Goal: Information Seeking & Learning: Learn about a topic

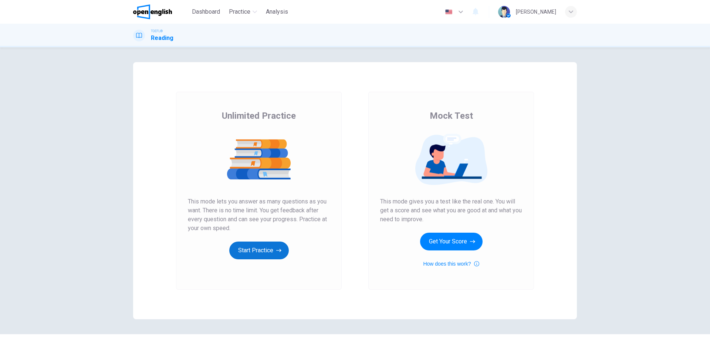
click at [255, 253] on button "Start Practice" at bounding box center [259, 250] width 60 height 18
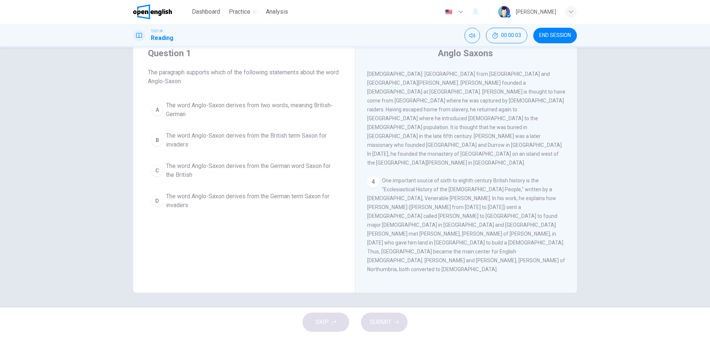
scroll to position [312, 0]
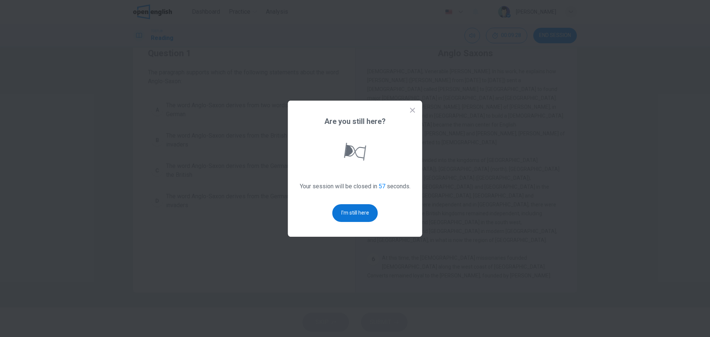
click at [356, 216] on button "I'm still here" at bounding box center [354, 213] width 45 height 18
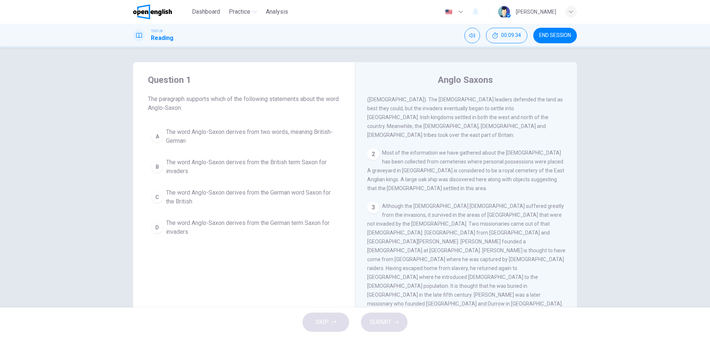
scroll to position [0, 0]
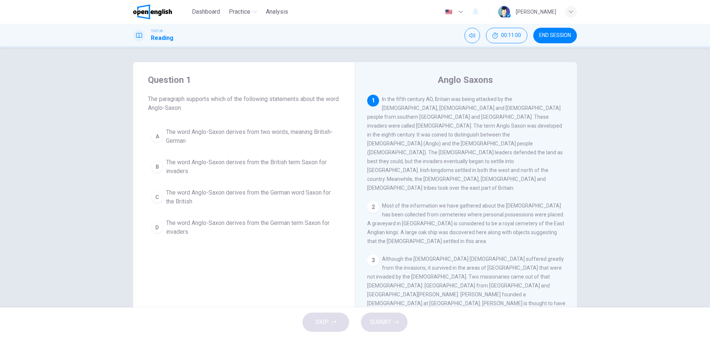
click at [151, 135] on div "A" at bounding box center [157, 137] width 12 height 12
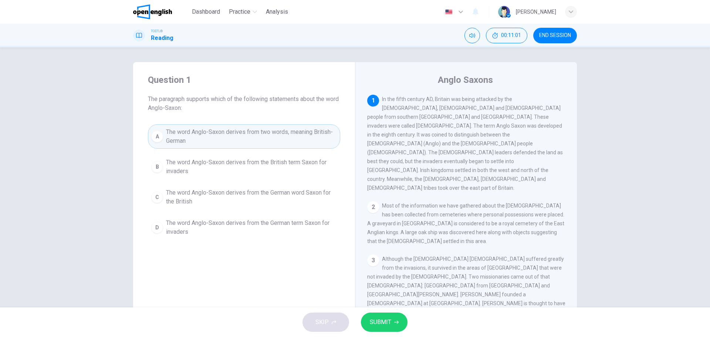
click at [389, 324] on span "SUBMIT" at bounding box center [380, 322] width 21 height 10
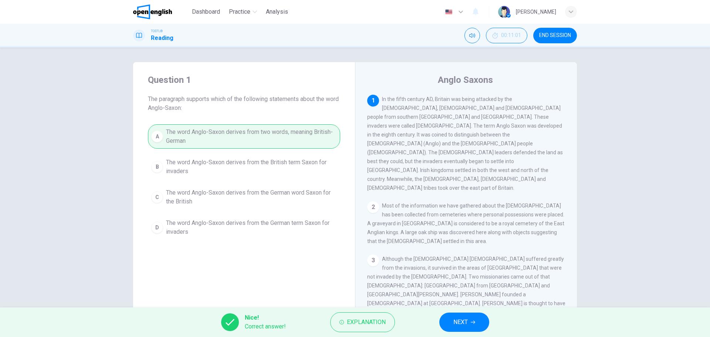
click at [467, 322] on span "NEXT" at bounding box center [460, 322] width 14 height 10
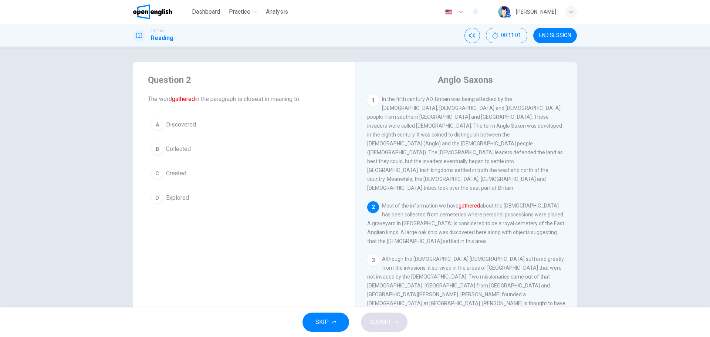
scroll to position [83, 0]
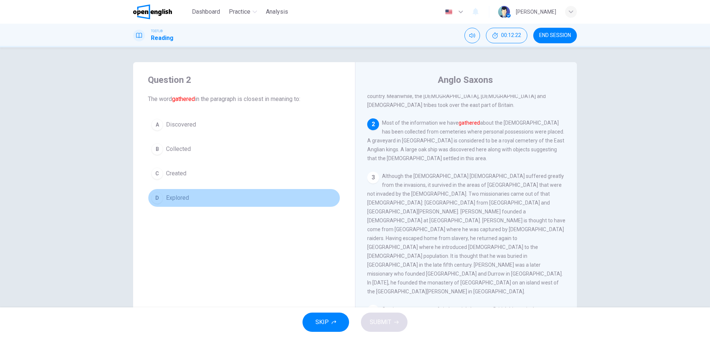
click at [157, 198] on div "D" at bounding box center [157, 198] width 12 height 12
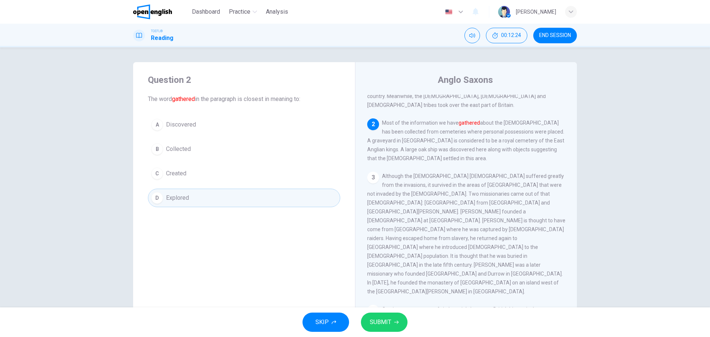
click at [152, 125] on div "A" at bounding box center [157, 125] width 12 height 12
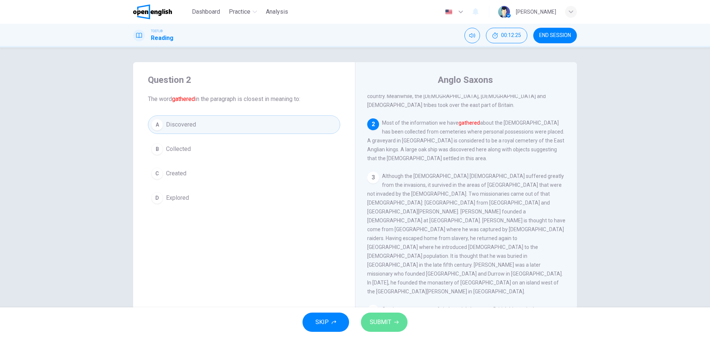
click at [381, 325] on span "SUBMIT" at bounding box center [380, 322] width 21 height 10
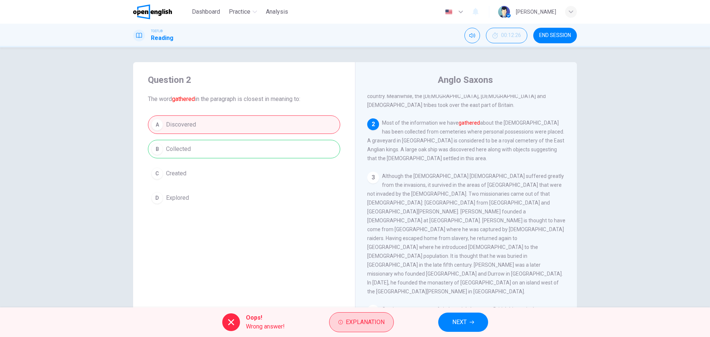
click at [348, 325] on span "Explanation" at bounding box center [365, 322] width 39 height 10
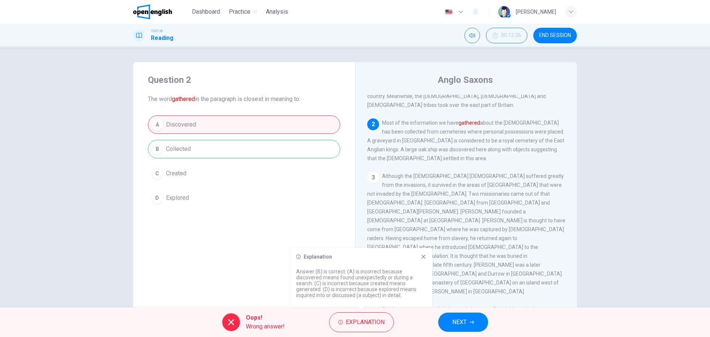
click at [463, 321] on span "NEXT" at bounding box center [459, 322] width 14 height 10
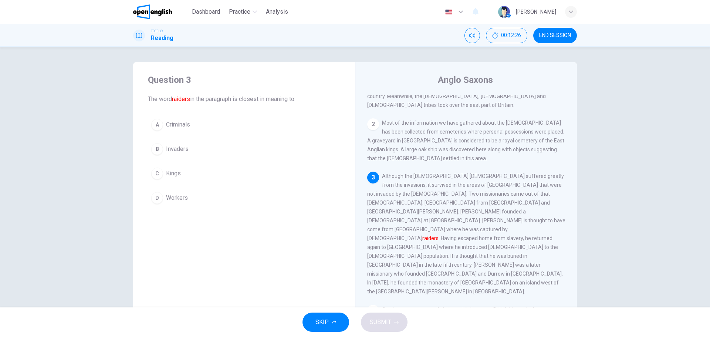
scroll to position [138, 0]
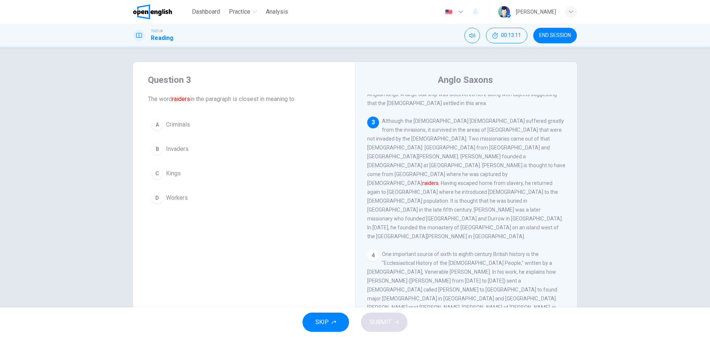
click at [182, 150] on span "Invaders" at bounding box center [177, 149] width 23 height 9
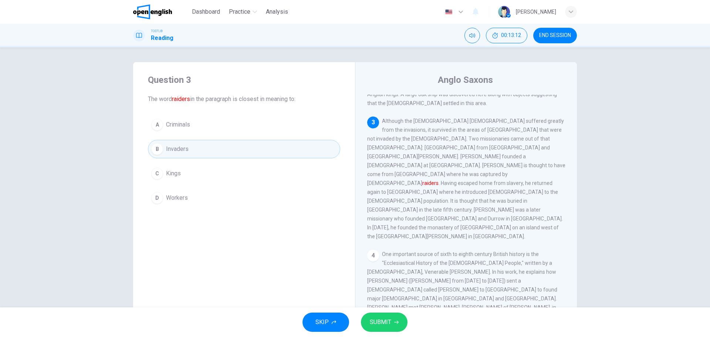
click at [391, 325] on button "SUBMIT" at bounding box center [384, 321] width 47 height 19
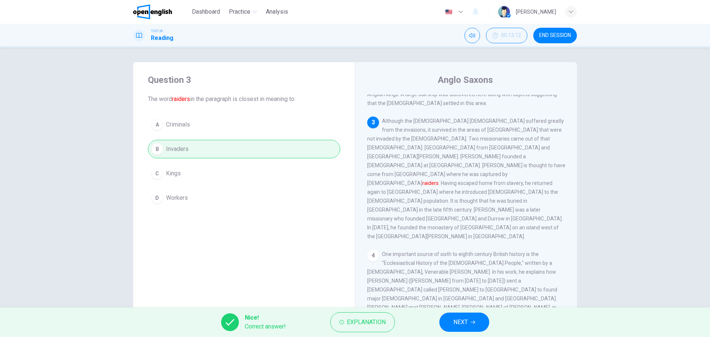
drag, startPoint x: 458, startPoint y: 313, endPoint x: 467, endPoint y: 317, distance: 9.4
click at [458, 313] on button "NEXT" at bounding box center [464, 321] width 50 height 19
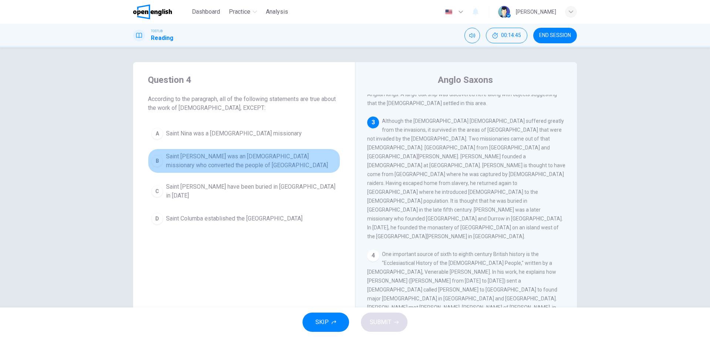
click at [240, 159] on span "Saint [PERSON_NAME] was an [DEMOGRAPHIC_DATA] missionary who converted the peop…" at bounding box center [251, 161] width 171 height 18
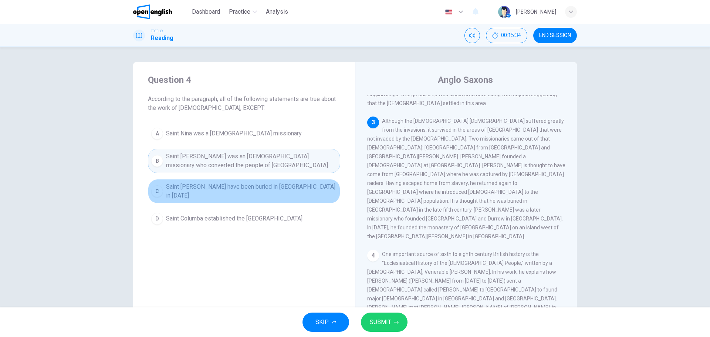
click at [258, 185] on span "Saint [PERSON_NAME] have been buried in [GEOGRAPHIC_DATA] in [DATE]" at bounding box center [251, 191] width 171 height 18
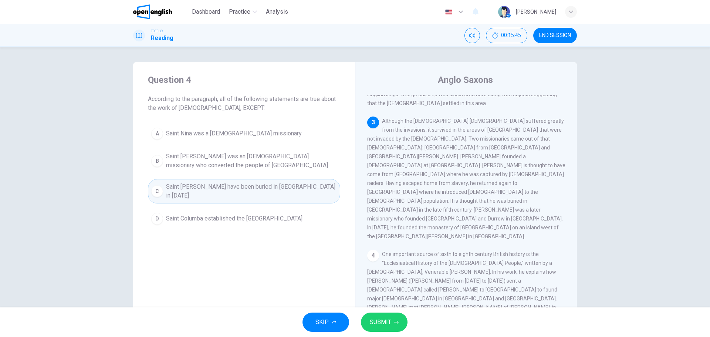
scroll to position [175, 0]
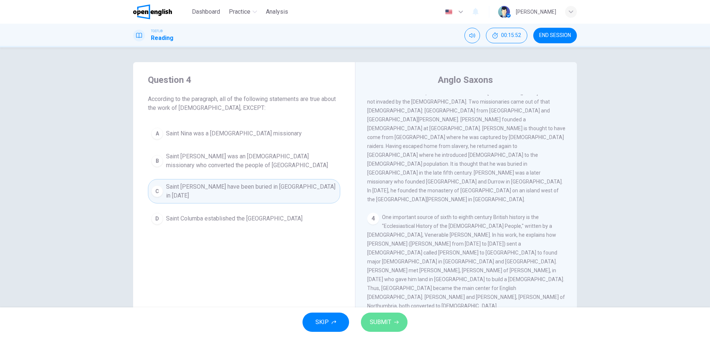
click at [380, 325] on span "SUBMIT" at bounding box center [380, 322] width 21 height 10
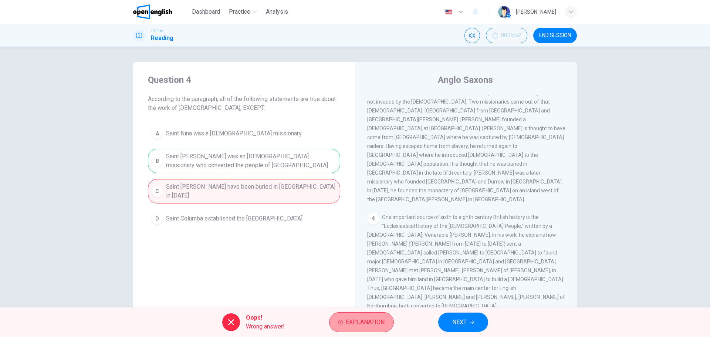
click at [353, 315] on button "Explanation" at bounding box center [361, 322] width 65 height 20
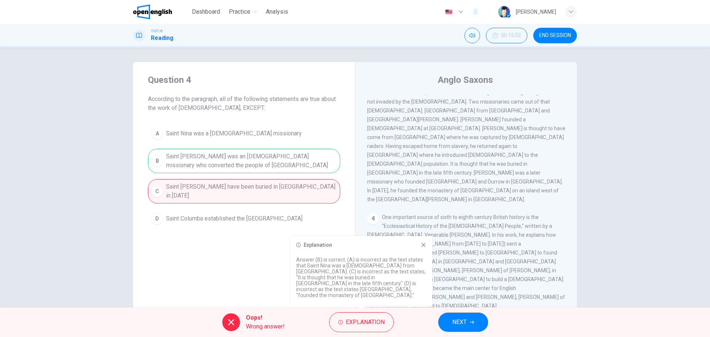
click at [457, 325] on span "NEXT" at bounding box center [459, 322] width 14 height 10
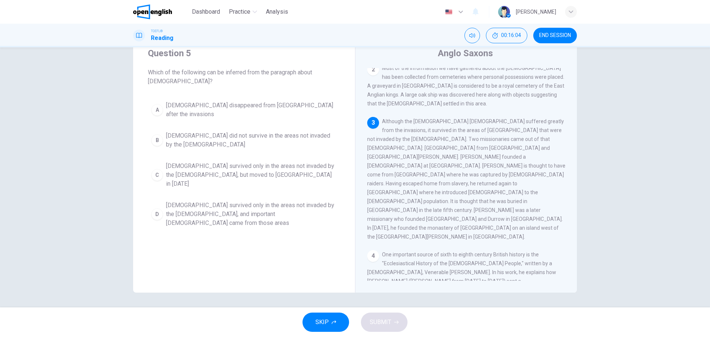
scroll to position [0, 0]
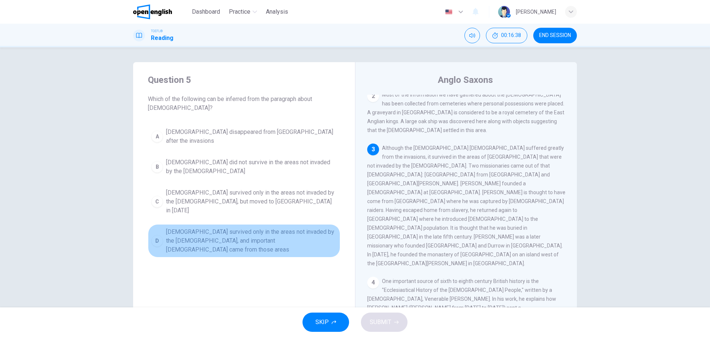
click at [220, 227] on span "[DEMOGRAPHIC_DATA] survived only in the areas not invaded by the [DEMOGRAPHIC_D…" at bounding box center [251, 240] width 171 height 27
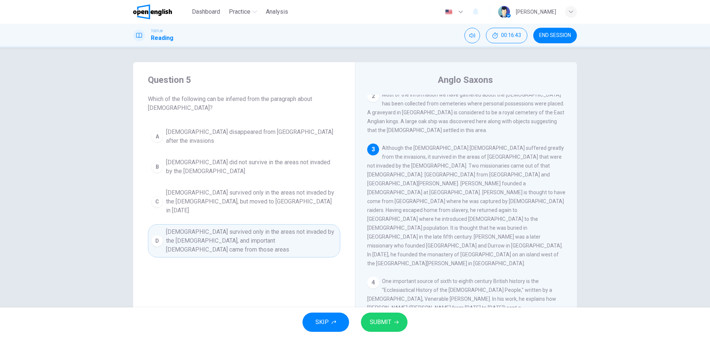
click at [391, 325] on button "SUBMIT" at bounding box center [384, 321] width 47 height 19
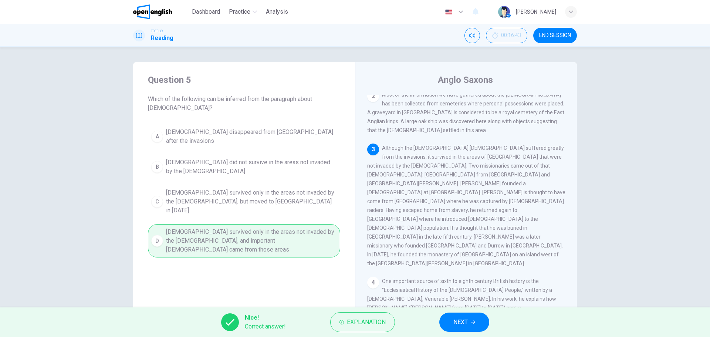
click at [467, 319] on span "NEXT" at bounding box center [460, 322] width 14 height 10
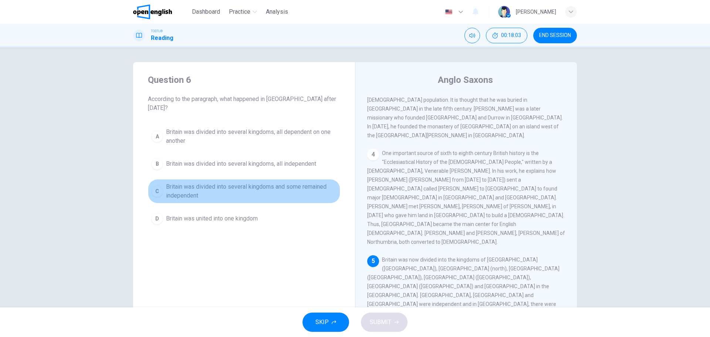
click at [159, 187] on div "C" at bounding box center [157, 191] width 12 height 12
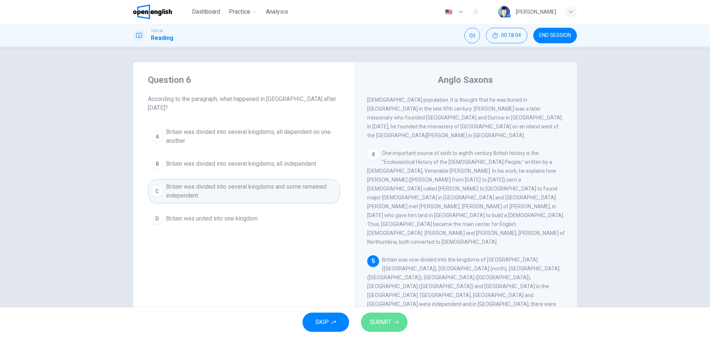
click at [387, 326] on span "SUBMIT" at bounding box center [380, 322] width 21 height 10
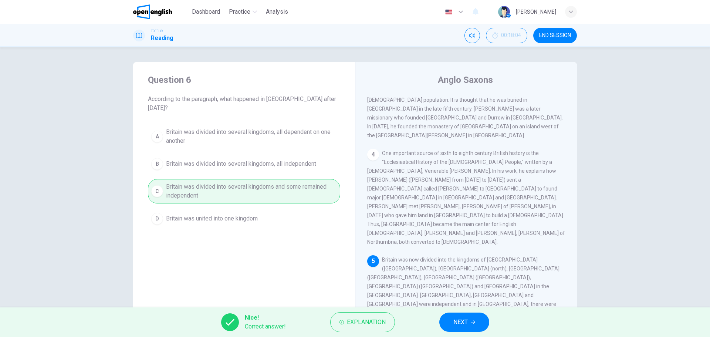
click at [463, 318] on span "NEXT" at bounding box center [460, 322] width 14 height 10
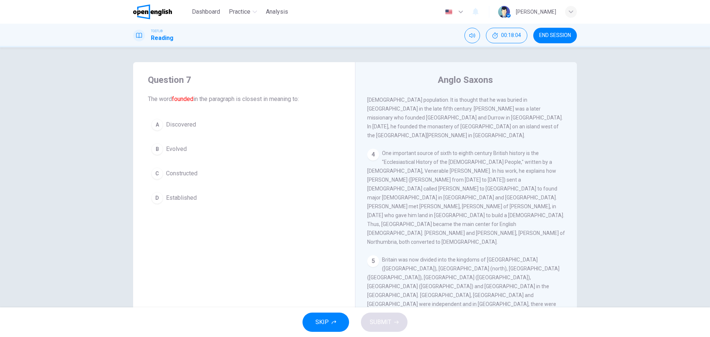
scroll to position [312, 0]
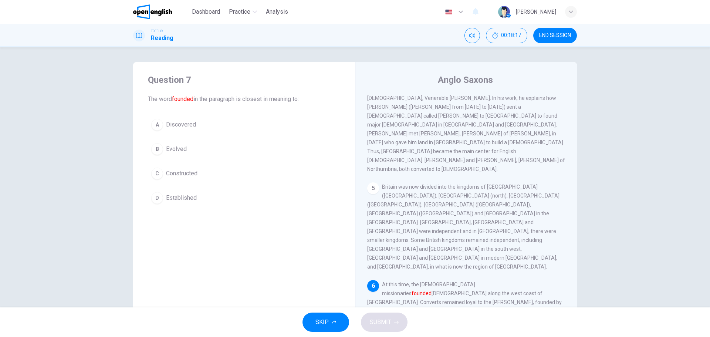
click at [183, 172] on span "Constructed" at bounding box center [181, 173] width 31 height 9
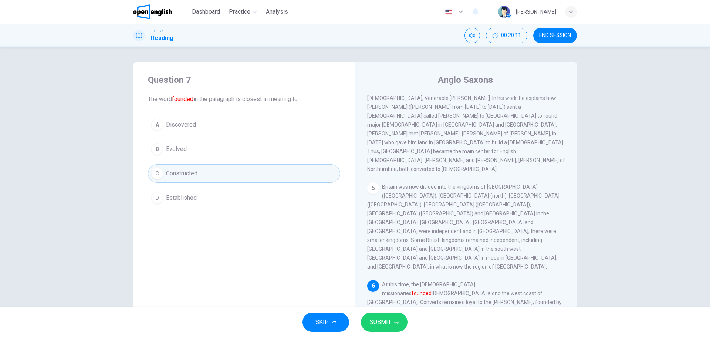
click at [383, 318] on span "SUBMIT" at bounding box center [380, 322] width 21 height 10
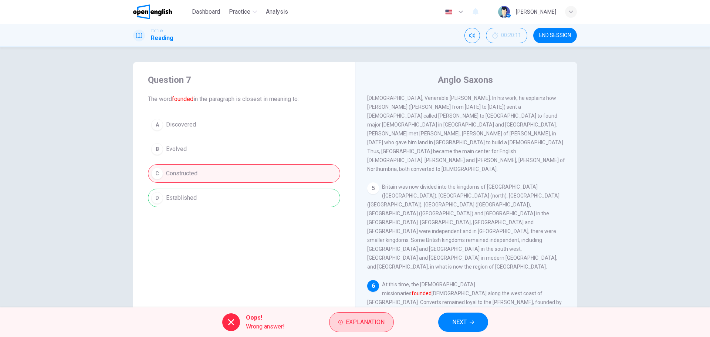
click at [368, 318] on span "Explanation" at bounding box center [365, 322] width 39 height 10
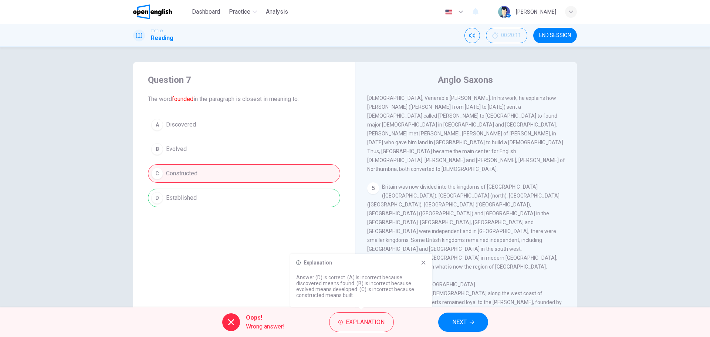
click at [464, 321] on span "NEXT" at bounding box center [459, 322] width 14 height 10
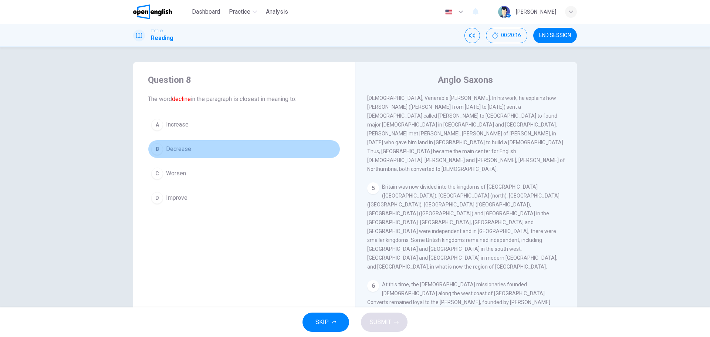
click at [182, 150] on span "Decrease" at bounding box center [178, 149] width 25 height 9
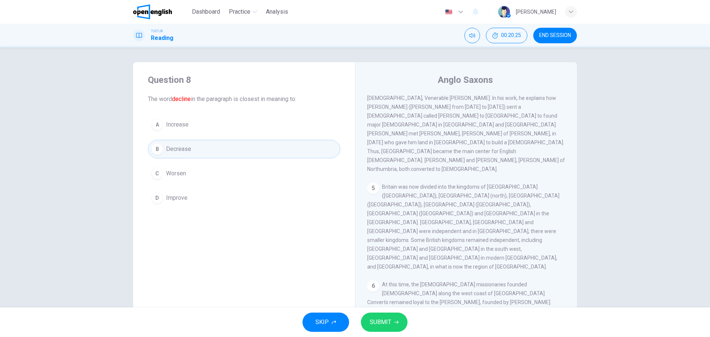
click at [384, 322] on span "SUBMIT" at bounding box center [380, 322] width 21 height 10
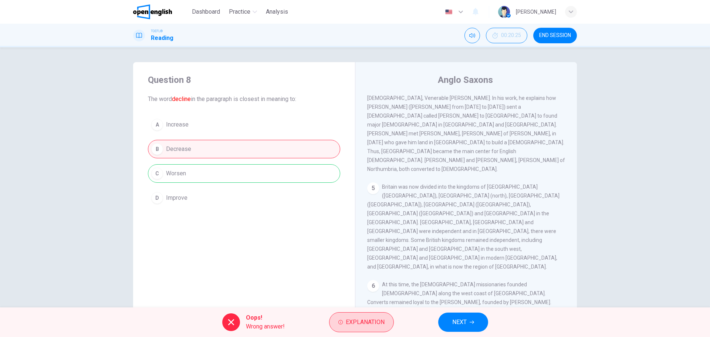
click at [373, 327] on button "Explanation" at bounding box center [361, 322] width 65 height 20
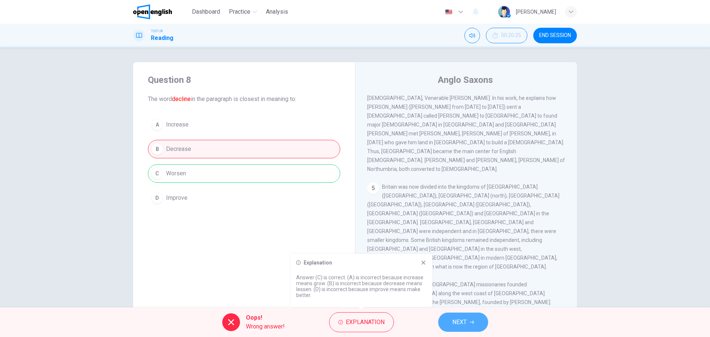
click at [463, 320] on span "NEXT" at bounding box center [459, 322] width 14 height 10
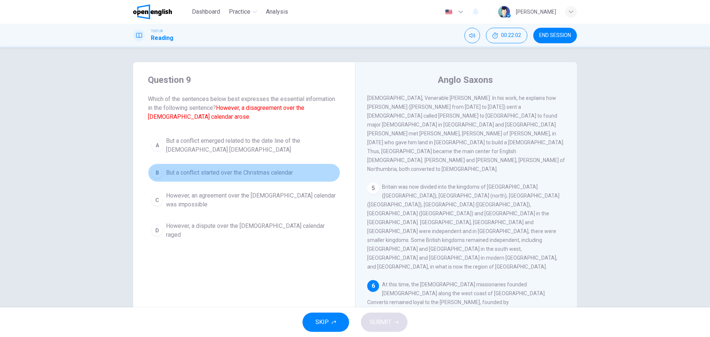
click at [233, 170] on span "But a conflict started over the Christmas calendar" at bounding box center [229, 172] width 127 height 9
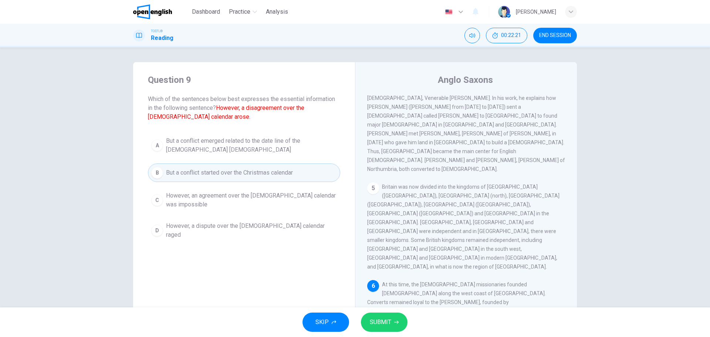
click at [375, 319] on span "SUBMIT" at bounding box center [380, 322] width 21 height 10
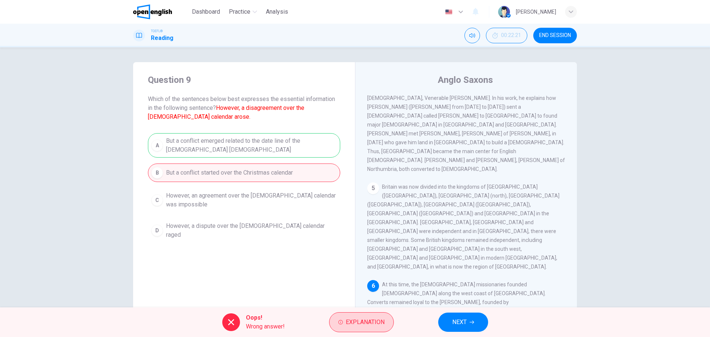
click at [375, 327] on button "Explanation" at bounding box center [361, 322] width 65 height 20
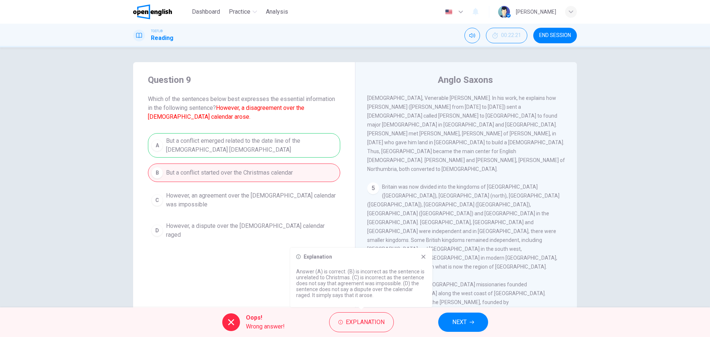
click at [467, 317] on button "NEXT" at bounding box center [463, 321] width 50 height 19
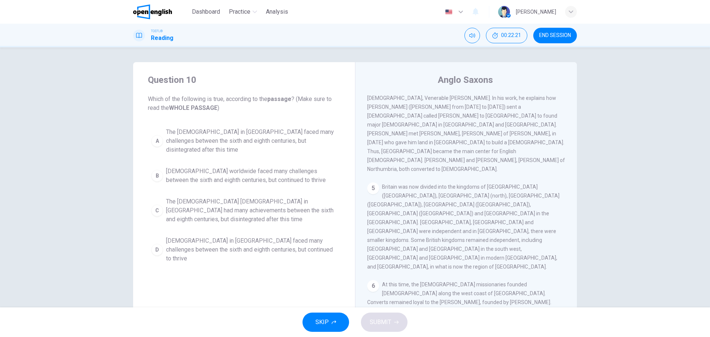
scroll to position [0, 0]
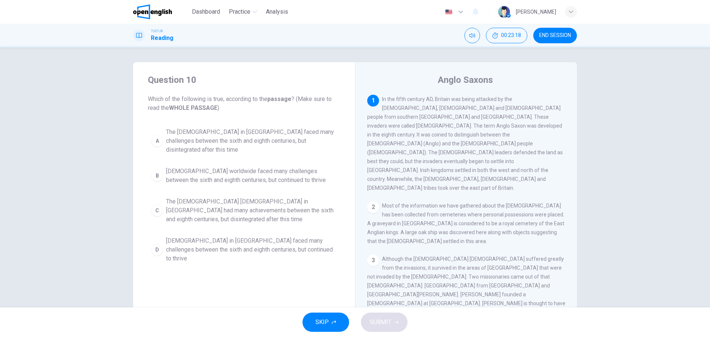
click at [238, 167] on span "[DEMOGRAPHIC_DATA] worldwide faced many challenges between the sixth and eighth…" at bounding box center [251, 176] width 171 height 18
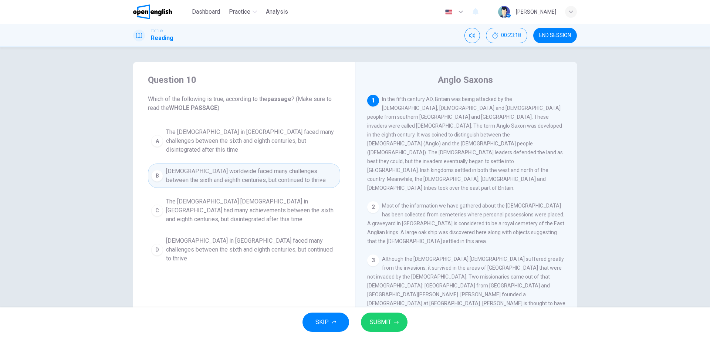
click at [237, 167] on span "[DEMOGRAPHIC_DATA] worldwide faced many challenges between the sixth and eighth…" at bounding box center [251, 176] width 171 height 18
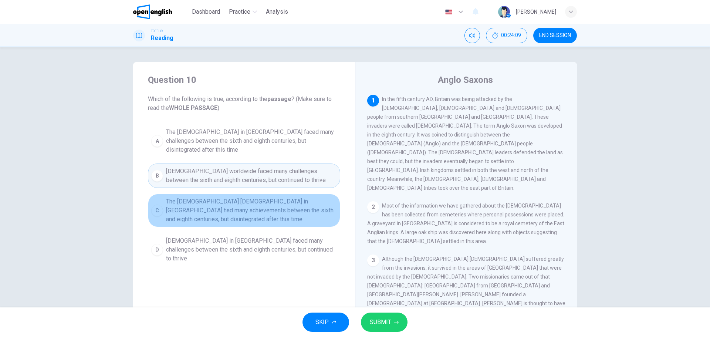
click at [224, 203] on span "The [DEMOGRAPHIC_DATA] [DEMOGRAPHIC_DATA] in [GEOGRAPHIC_DATA] had many achieve…" at bounding box center [251, 210] width 171 height 27
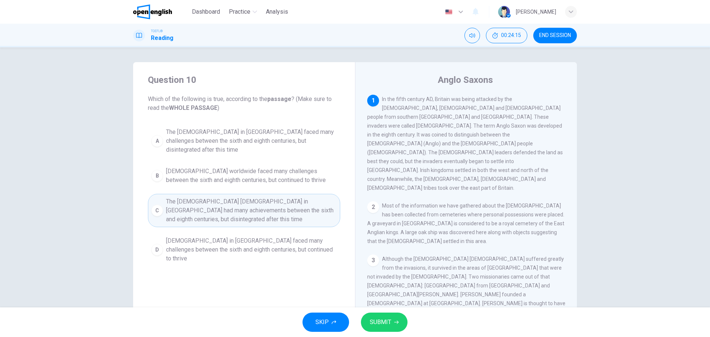
click at [290, 236] on span "[DEMOGRAPHIC_DATA] in [GEOGRAPHIC_DATA] faced many challenges between the sixth…" at bounding box center [251, 249] width 171 height 27
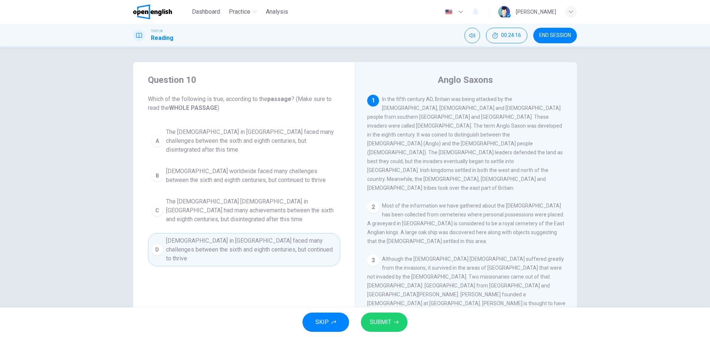
click at [385, 322] on span "SUBMIT" at bounding box center [380, 322] width 21 height 10
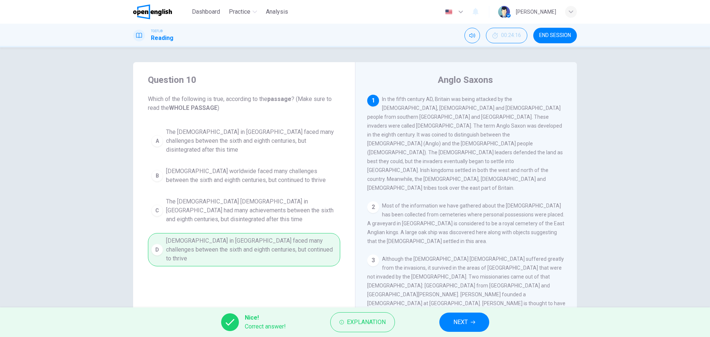
click at [471, 322] on icon "button" at bounding box center [473, 322] width 4 height 4
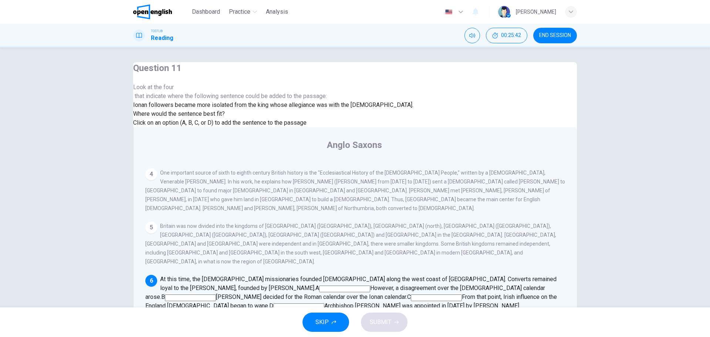
click at [216, 294] on input at bounding box center [190, 297] width 51 height 7
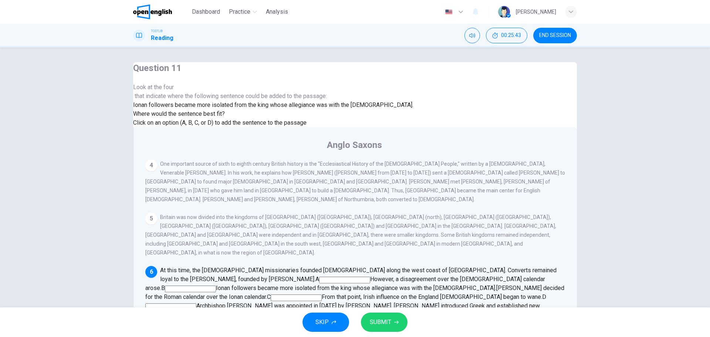
scroll to position [324, 0]
click at [388, 324] on span "SUBMIT" at bounding box center [380, 322] width 21 height 10
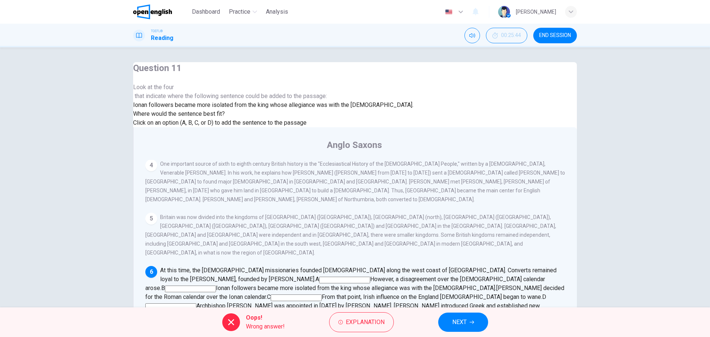
scroll to position [27, 0]
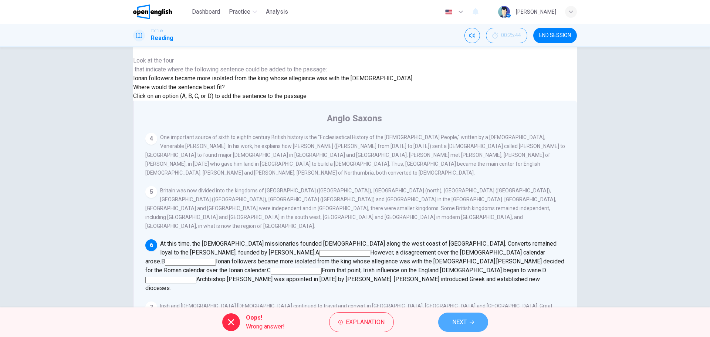
click at [455, 322] on span "NEXT" at bounding box center [459, 322] width 14 height 10
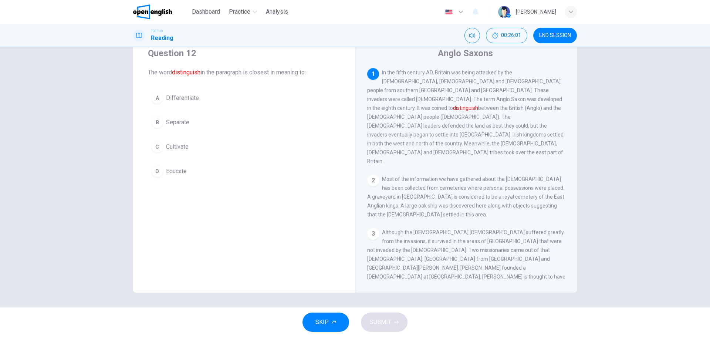
click at [181, 98] on span "Differentiate" at bounding box center [182, 98] width 33 height 9
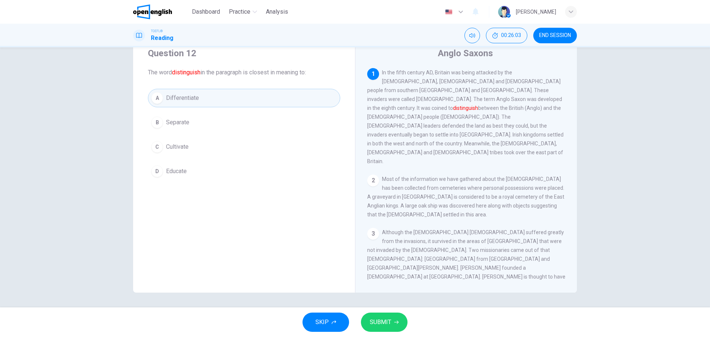
click at [379, 327] on button "SUBMIT" at bounding box center [384, 321] width 47 height 19
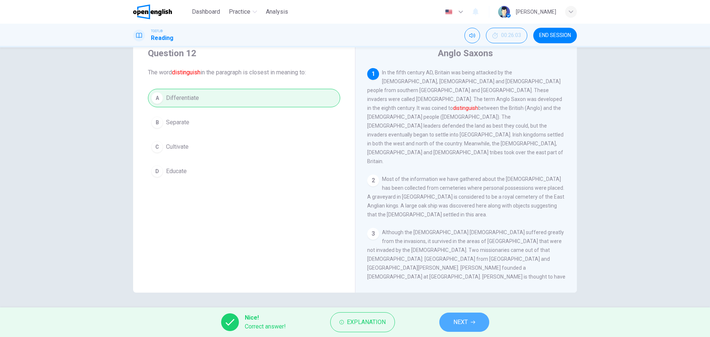
click at [461, 320] on span "NEXT" at bounding box center [460, 322] width 14 height 10
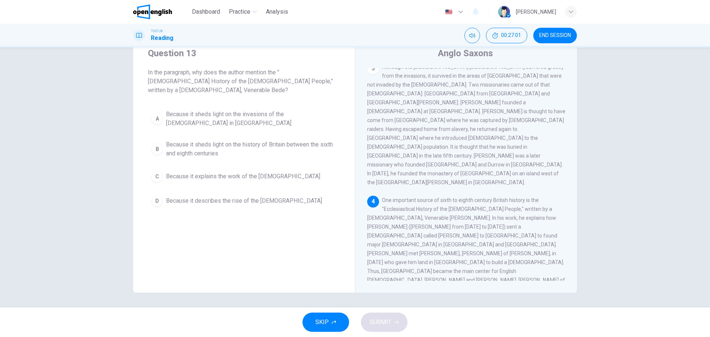
drag, startPoint x: 379, startPoint y: 158, endPoint x: 382, endPoint y: 144, distance: 14.0
click at [380, 196] on div "4 One important source of sixth to eighth century British history is the "[DEMO…" at bounding box center [466, 245] width 198 height 98
drag, startPoint x: 376, startPoint y: 153, endPoint x: 383, endPoint y: 142, distance: 13.3
click at [378, 196] on div "4 One important source of sixth to eighth century British history is the "[DEMO…" at bounding box center [466, 245] width 198 height 98
click at [383, 197] on span "One important source of sixth to eighth century British history is the "Ecclesi…" at bounding box center [466, 244] width 198 height 95
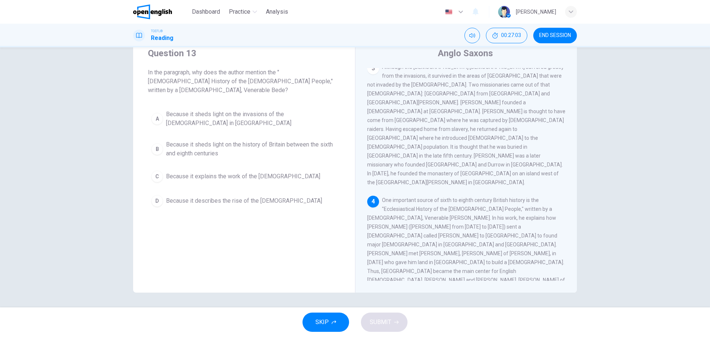
drag, startPoint x: 383, startPoint y: 138, endPoint x: 394, endPoint y: 138, distance: 10.7
click at [400, 197] on span "One important source of sixth to eighth century British history is the "Ecclesi…" at bounding box center [466, 244] width 198 height 95
click at [390, 197] on span "One important source of sixth to eighth century British history is the "Ecclesi…" at bounding box center [466, 244] width 198 height 95
click at [392, 197] on span "One important source of sixth to eighth century British history is the "Ecclesi…" at bounding box center [466, 244] width 198 height 95
click at [393, 197] on span "One important source of sixth to eighth century British history is the "Ecclesi…" at bounding box center [466, 244] width 198 height 95
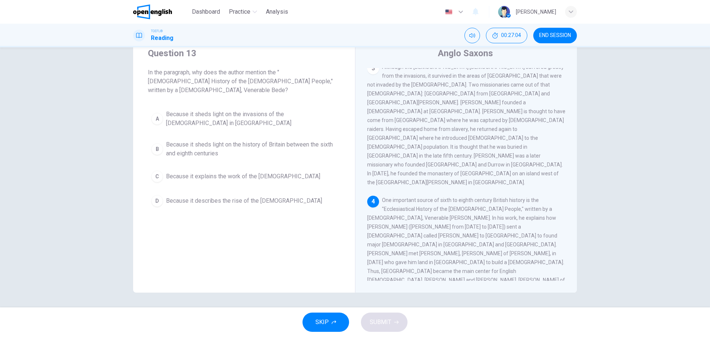
drag, startPoint x: 394, startPoint y: 138, endPoint x: 431, endPoint y: 144, distance: 38.2
click at [431, 197] on span "One important source of sixth to eighth century British history is the "Ecclesi…" at bounding box center [466, 244] width 198 height 95
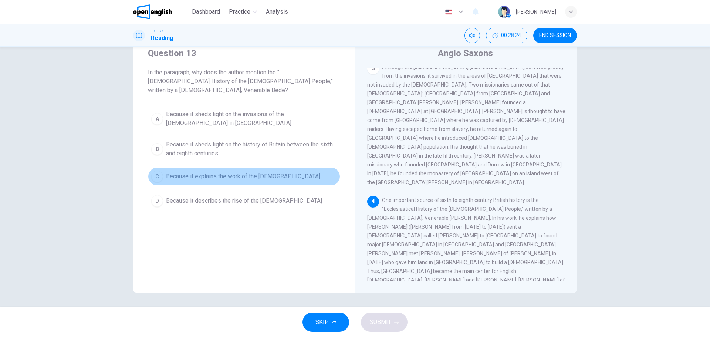
click at [221, 172] on span "Because it explains the work of the [DEMOGRAPHIC_DATA]" at bounding box center [243, 176] width 154 height 9
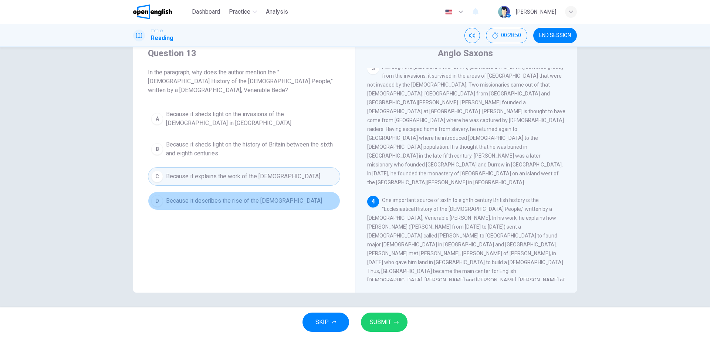
drag, startPoint x: 233, startPoint y: 188, endPoint x: 247, endPoint y: 187, distance: 13.3
click at [233, 192] on button "D Because it describes the rise of the [DEMOGRAPHIC_DATA]" at bounding box center [244, 201] width 192 height 18
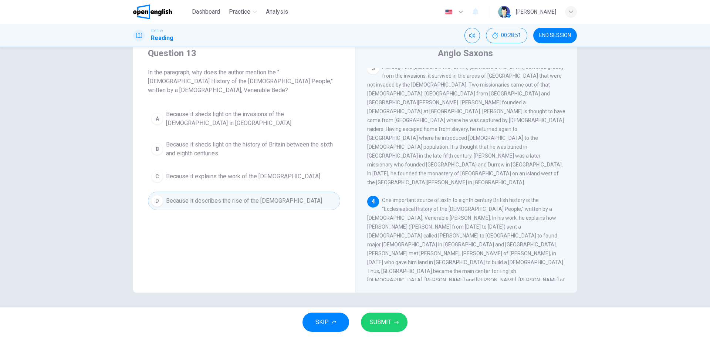
click at [392, 323] on button "SUBMIT" at bounding box center [384, 321] width 47 height 19
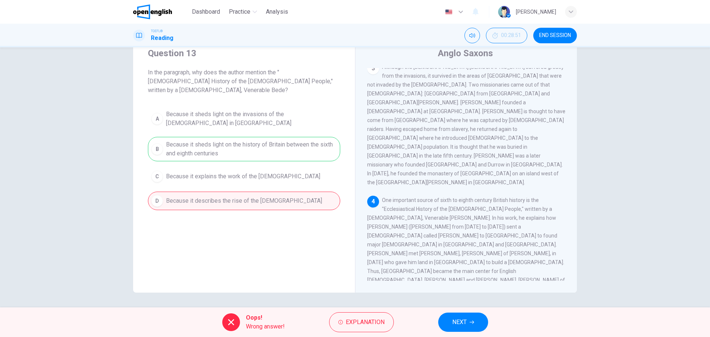
click at [462, 320] on span "NEXT" at bounding box center [459, 322] width 14 height 10
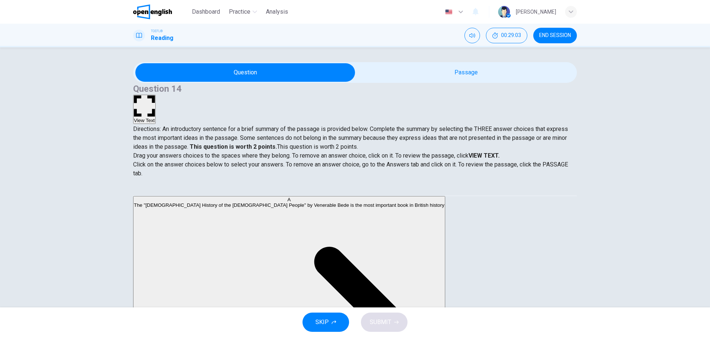
scroll to position [27, 0]
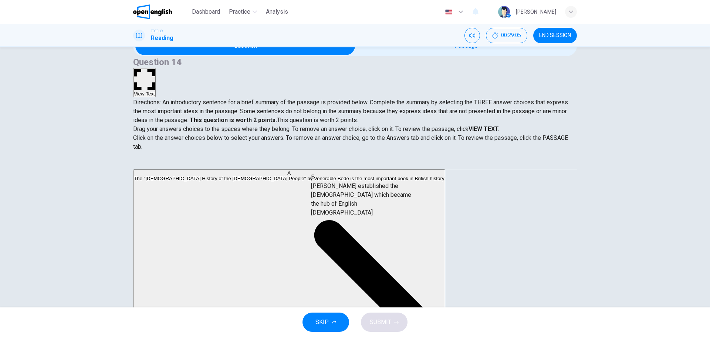
drag, startPoint x: 204, startPoint y: 208, endPoint x: 352, endPoint y: 196, distance: 148.8
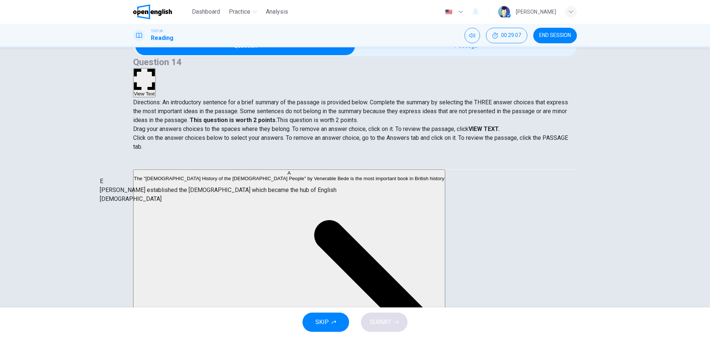
scroll to position [100, 0]
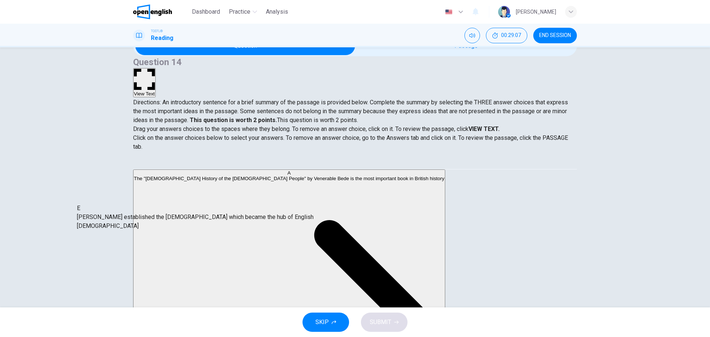
drag, startPoint x: 322, startPoint y: 191, endPoint x: 126, endPoint y: 216, distance: 198.4
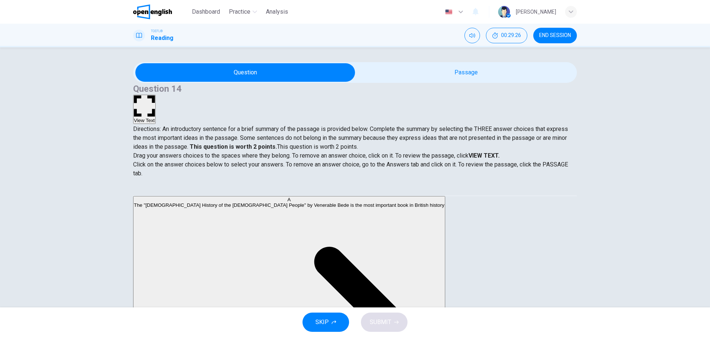
click at [262, 125] on span "Directions: An introductory sentence for a brief summary of the passage is prov…" at bounding box center [350, 137] width 435 height 25
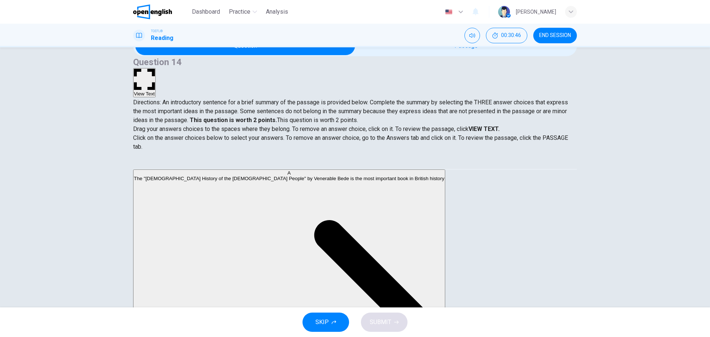
scroll to position [34, 0]
drag, startPoint x: 200, startPoint y: 215, endPoint x: 372, endPoint y: 216, distance: 171.9
drag, startPoint x: 205, startPoint y: 218, endPoint x: 376, endPoint y: 226, distance: 170.7
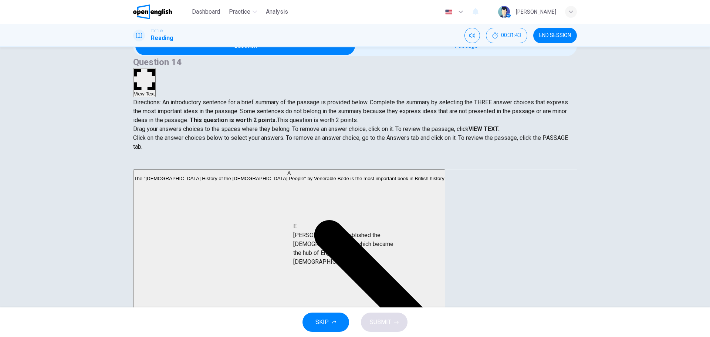
drag, startPoint x: 207, startPoint y: 209, endPoint x: 355, endPoint y: 247, distance: 152.5
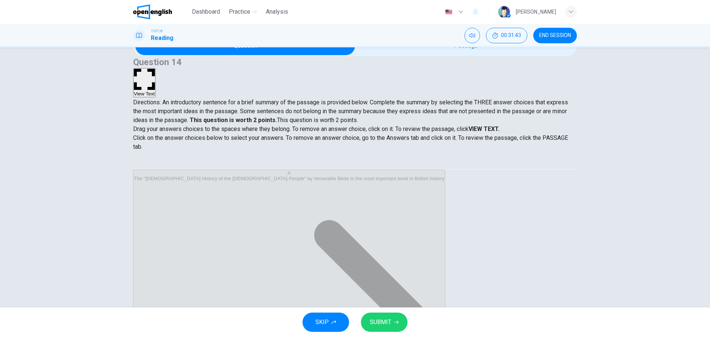
scroll to position [31, 0]
click at [386, 317] on button "SUBMIT" at bounding box center [384, 321] width 47 height 19
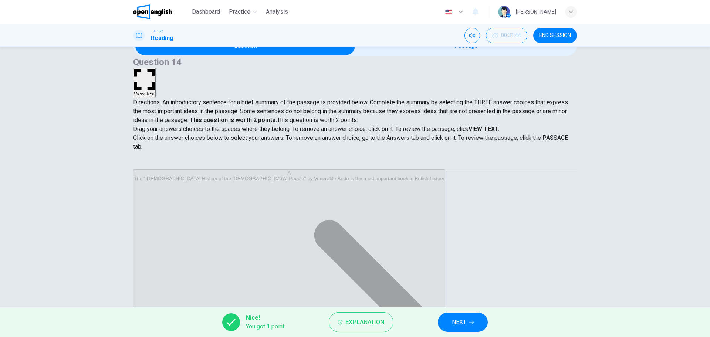
click at [471, 318] on button "NEXT" at bounding box center [463, 321] width 50 height 19
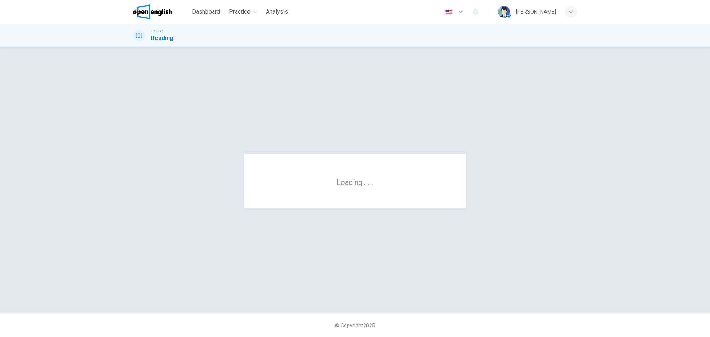
scroll to position [0, 0]
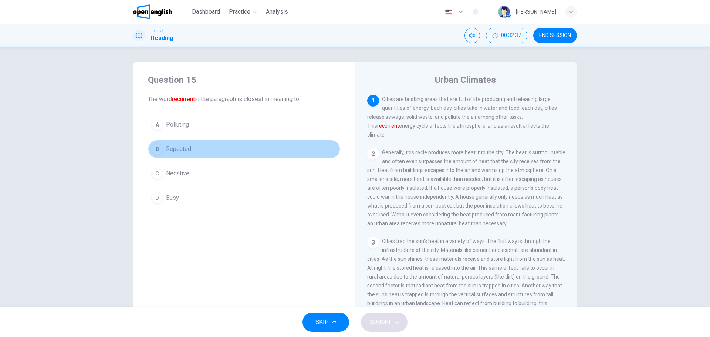
drag, startPoint x: 181, startPoint y: 148, endPoint x: 199, endPoint y: 177, distance: 33.7
click at [180, 148] on span "Repeated" at bounding box center [178, 149] width 25 height 9
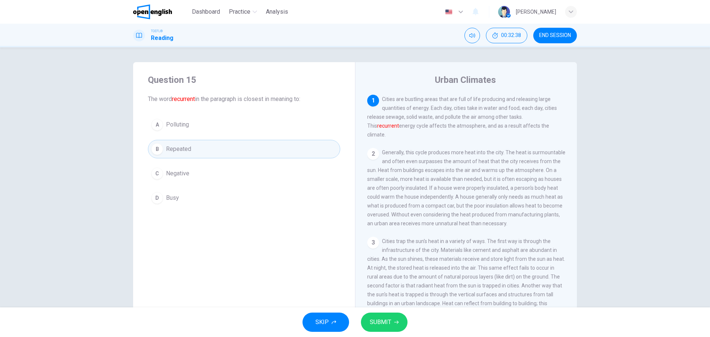
click at [400, 322] on button "SUBMIT" at bounding box center [384, 321] width 47 height 19
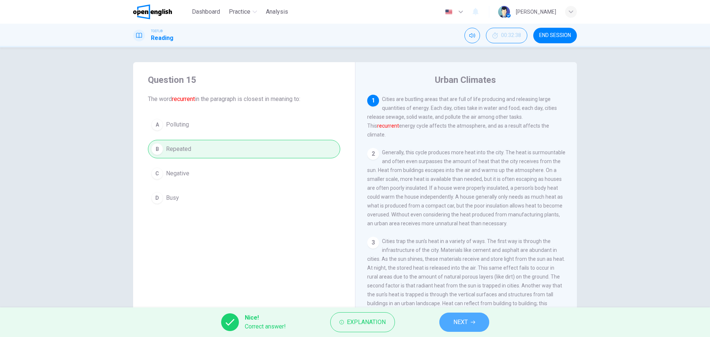
click at [471, 323] on icon "button" at bounding box center [473, 322] width 4 height 4
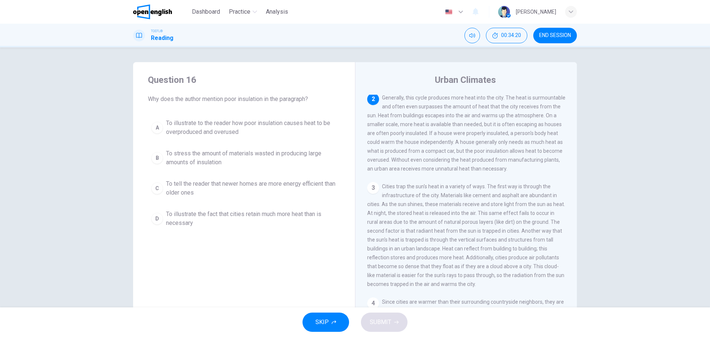
click at [203, 127] on span "To illustrate to the reader how poor insulation causes heat to be overproduced …" at bounding box center [251, 128] width 171 height 18
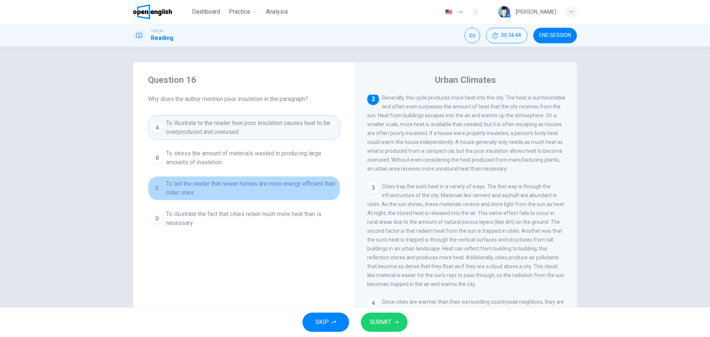
click at [213, 190] on span "To tell the reader that newer homes are more energy efficient than older ones" at bounding box center [251, 188] width 171 height 18
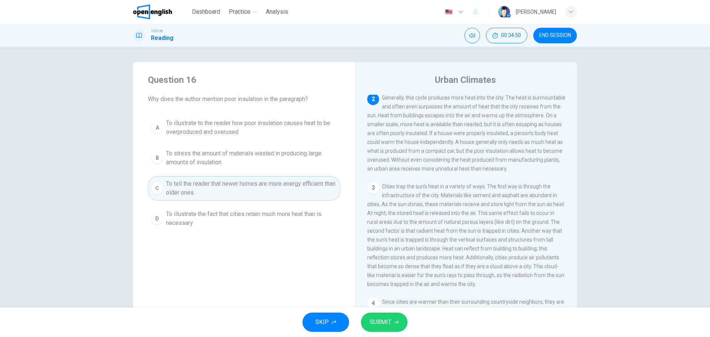
drag, startPoint x: 210, startPoint y: 220, endPoint x: 218, endPoint y: 223, distance: 9.1
click at [210, 220] on span "To illustrate the fact that cities retain much more heat than is necessary" at bounding box center [251, 219] width 171 height 18
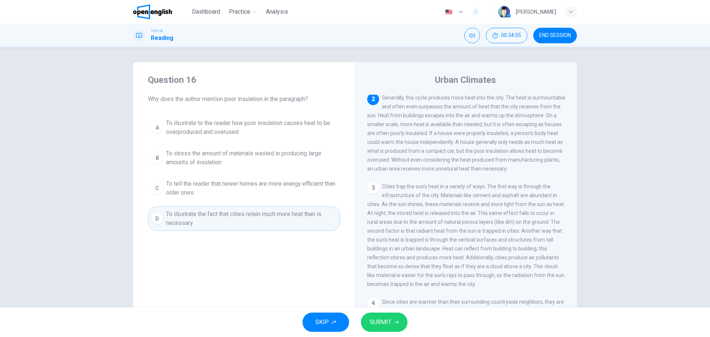
click at [357, 317] on div "SKIP SUBMIT" at bounding box center [355, 322] width 710 height 30
click at [376, 320] on span "SUBMIT" at bounding box center [380, 322] width 21 height 10
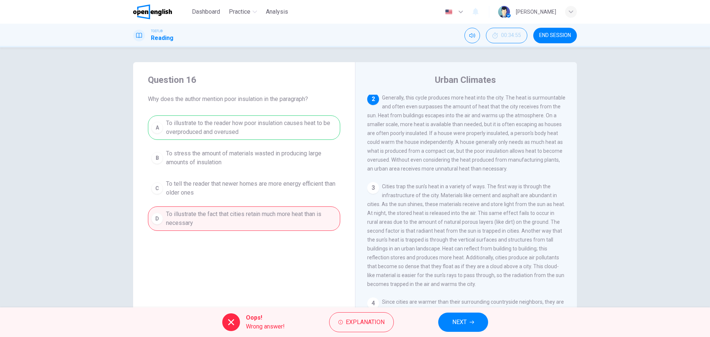
click at [462, 321] on span "NEXT" at bounding box center [459, 322] width 14 height 10
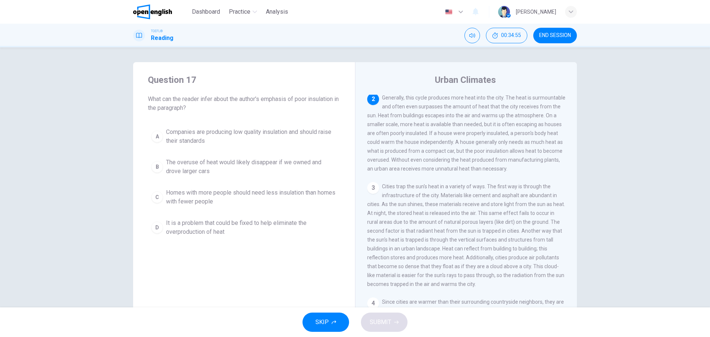
scroll to position [0, 0]
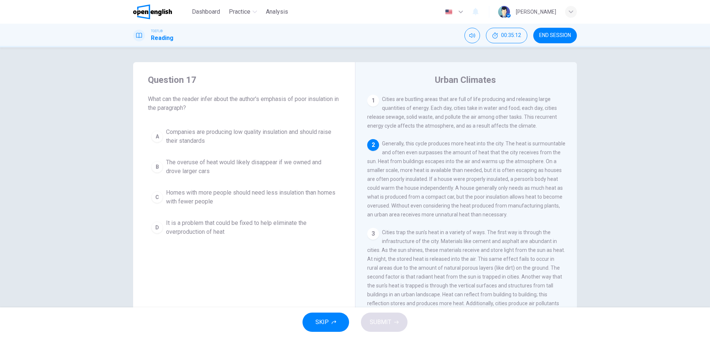
click at [216, 133] on span "Companies are producing low quality insulation and should raise their standards" at bounding box center [251, 137] width 171 height 18
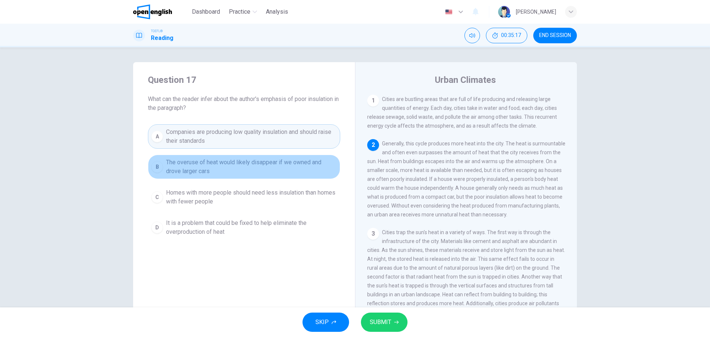
click at [214, 167] on span "The overuse of heat would likely disappear if we owned and drove larger cars" at bounding box center [251, 167] width 171 height 18
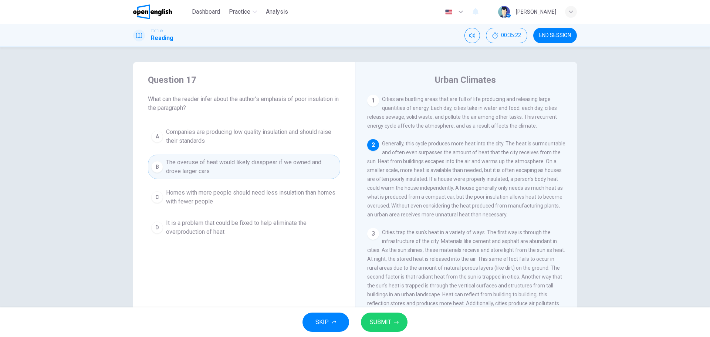
click at [203, 198] on span "Homes with more people should need less insulation than homes with fewer people" at bounding box center [251, 197] width 171 height 18
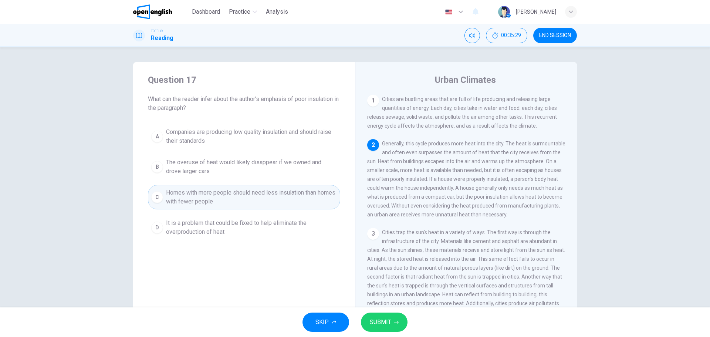
drag, startPoint x: 224, startPoint y: 141, endPoint x: 261, endPoint y: 161, distance: 41.9
click at [224, 140] on span "Companies are producing low quality insulation and should raise their standards" at bounding box center [251, 137] width 171 height 18
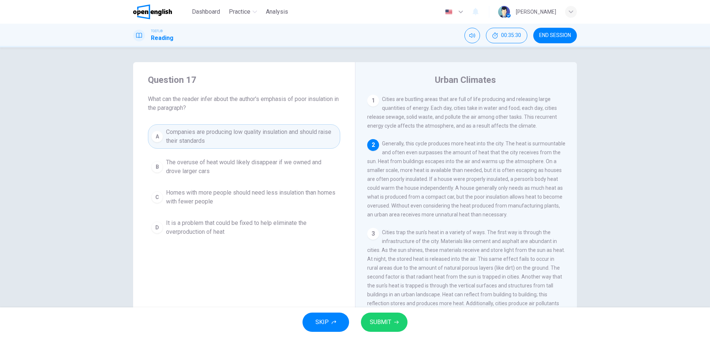
click at [387, 319] on span "SUBMIT" at bounding box center [380, 322] width 21 height 10
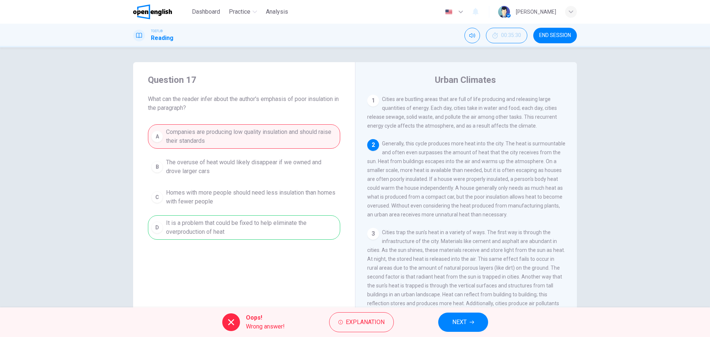
click at [458, 325] on span "NEXT" at bounding box center [459, 322] width 14 height 10
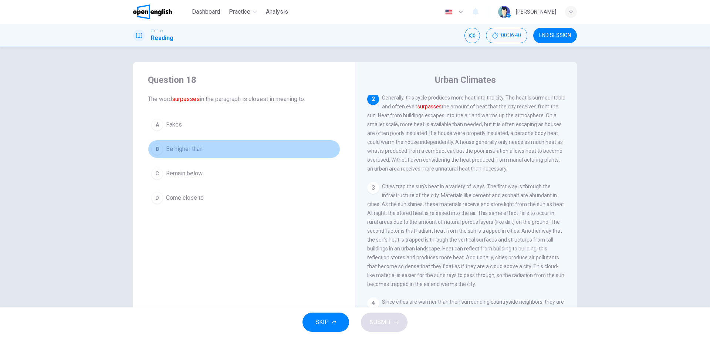
click at [192, 149] on span "Be higher than" at bounding box center [184, 149] width 37 height 9
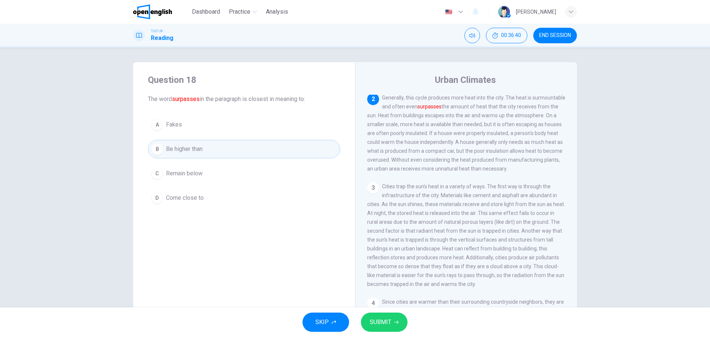
click at [385, 325] on span "SUBMIT" at bounding box center [380, 322] width 21 height 10
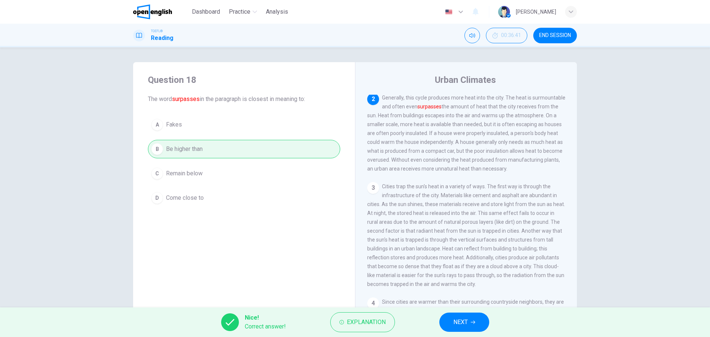
click at [456, 319] on span "NEXT" at bounding box center [460, 322] width 14 height 10
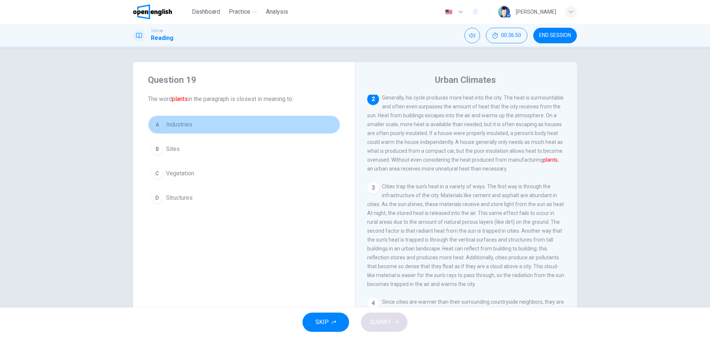
click at [186, 126] on span "Industries" at bounding box center [179, 124] width 26 height 9
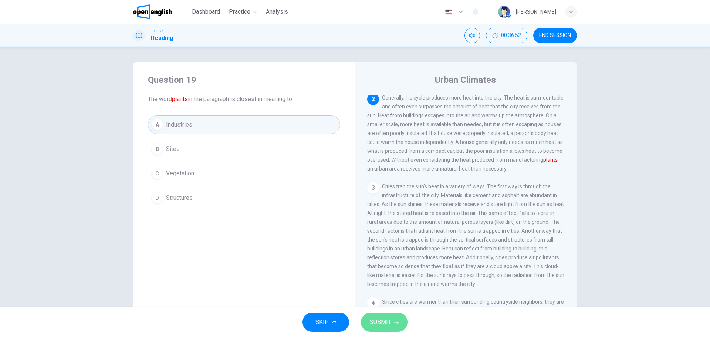
click at [387, 320] on span "SUBMIT" at bounding box center [380, 322] width 21 height 10
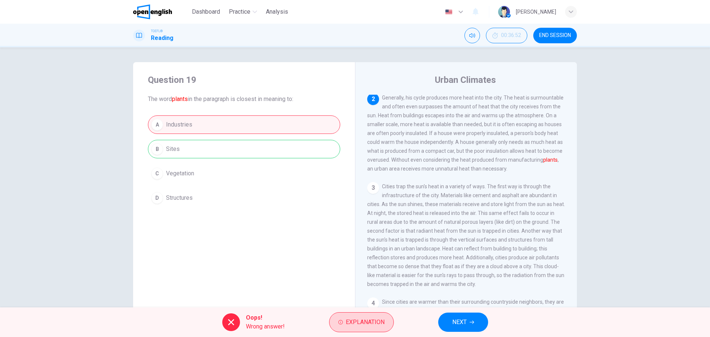
click at [353, 325] on span "Explanation" at bounding box center [365, 322] width 39 height 10
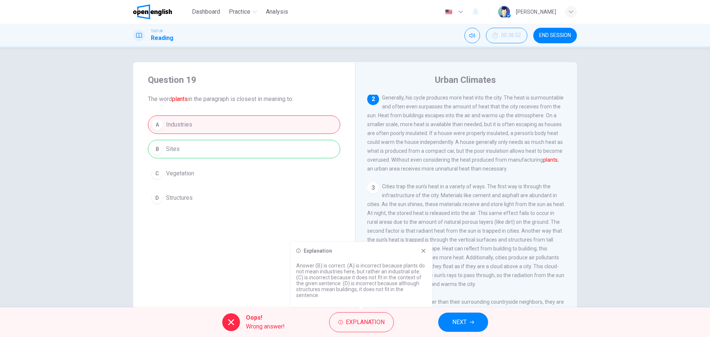
click at [464, 322] on span "NEXT" at bounding box center [459, 322] width 14 height 10
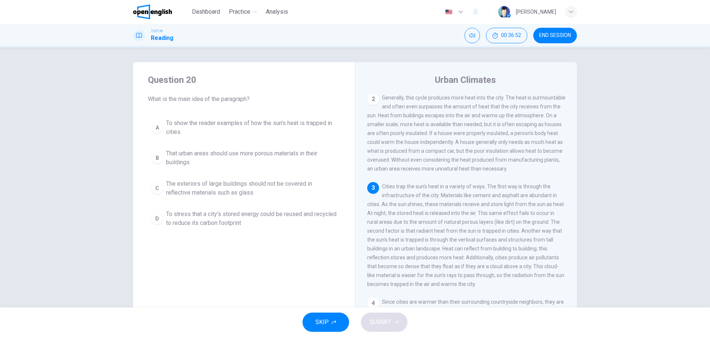
scroll to position [110, 0]
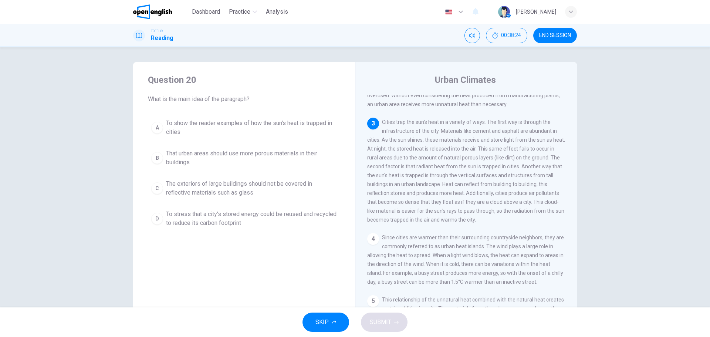
click at [211, 131] on span "To show the reader examples of how the sun's heat is trapped in cities" at bounding box center [251, 128] width 171 height 18
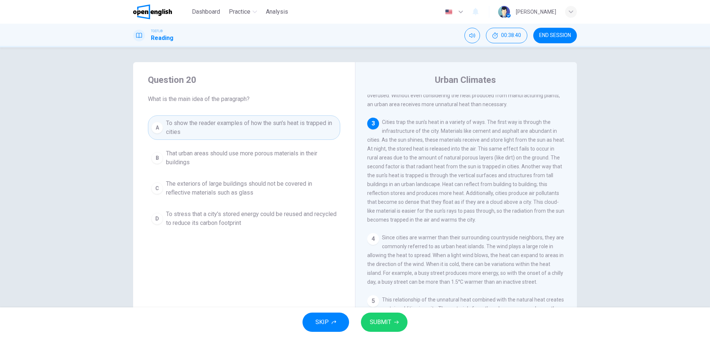
click at [375, 325] on span "SUBMIT" at bounding box center [380, 322] width 21 height 10
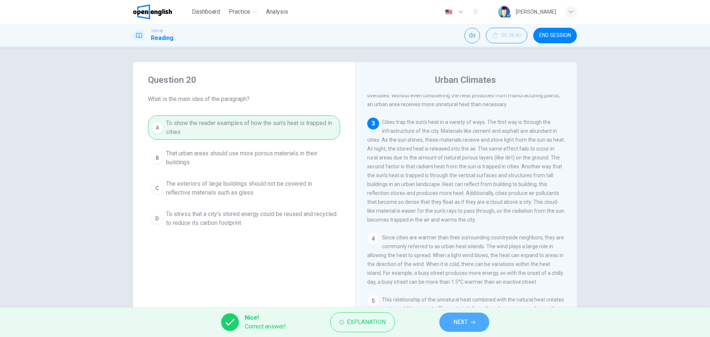
click at [465, 320] on span "NEXT" at bounding box center [460, 322] width 14 height 10
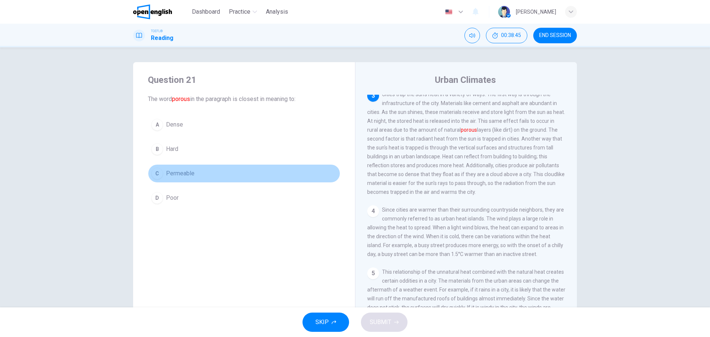
click at [185, 178] on button "C Permeable" at bounding box center [244, 173] width 192 height 18
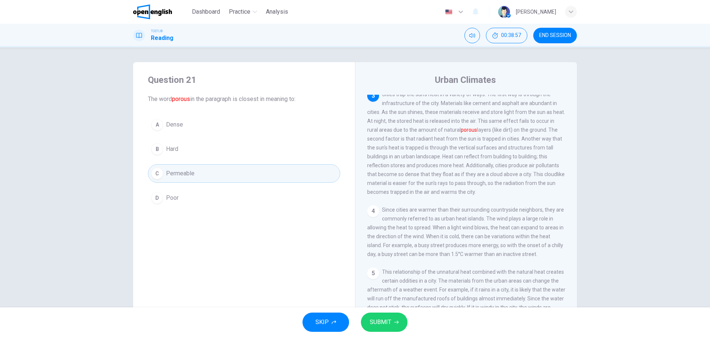
click at [385, 319] on span "SUBMIT" at bounding box center [380, 322] width 21 height 10
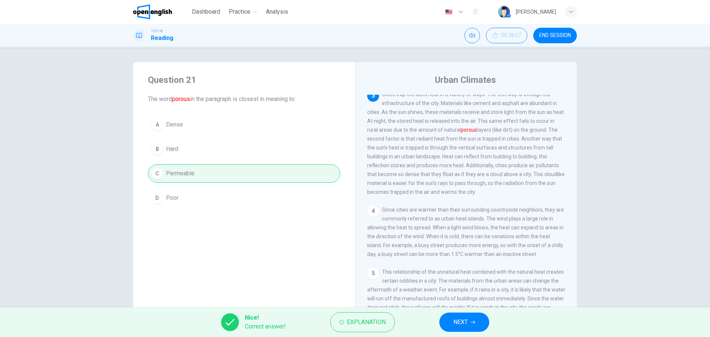
click at [464, 320] on span "NEXT" at bounding box center [460, 322] width 14 height 10
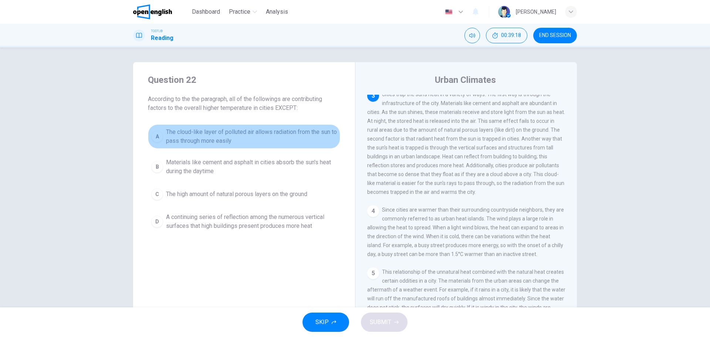
click at [200, 138] on span "The cloud-like layer of polluted air allows radiation from the sun to pass thro…" at bounding box center [251, 137] width 171 height 18
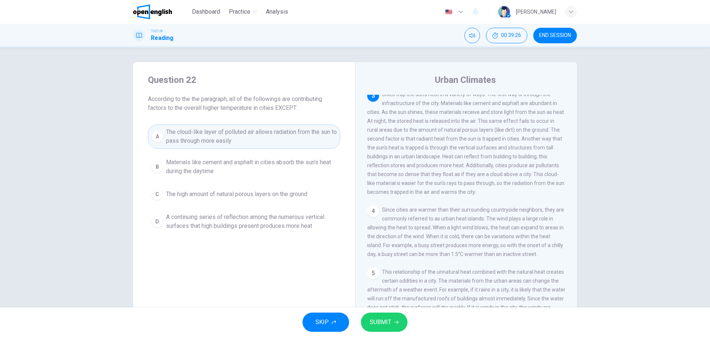
click at [227, 195] on span "The high amount of natural porous layers on the ground" at bounding box center [236, 194] width 141 height 9
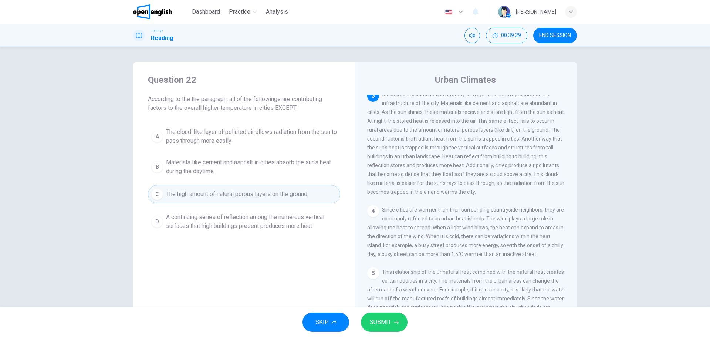
click at [384, 326] on span "SUBMIT" at bounding box center [380, 322] width 21 height 10
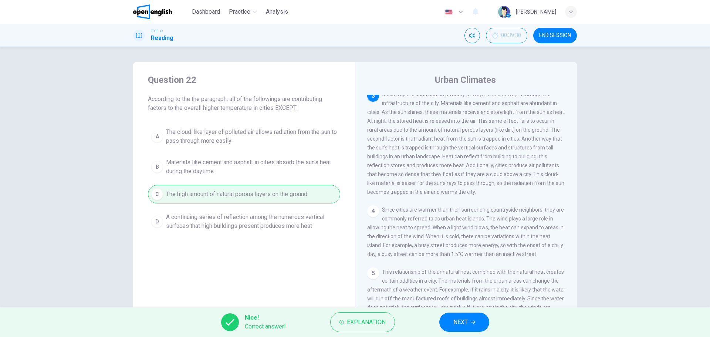
click at [454, 319] on span "NEXT" at bounding box center [460, 322] width 14 height 10
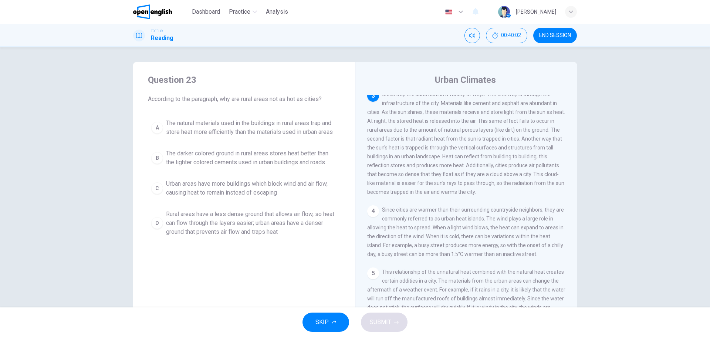
drag, startPoint x: 229, startPoint y: 228, endPoint x: 245, endPoint y: 231, distance: 16.9
click at [229, 228] on span "Rural areas have a less dense ground that allows air flow, so heat can flow thr…" at bounding box center [251, 223] width 171 height 27
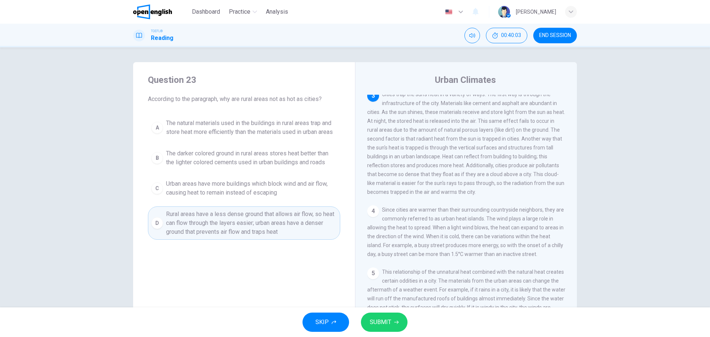
click at [386, 321] on span "SUBMIT" at bounding box center [380, 322] width 21 height 10
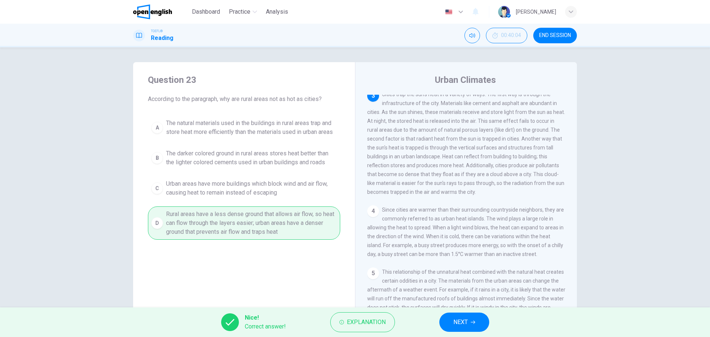
click at [459, 324] on span "NEXT" at bounding box center [460, 322] width 14 height 10
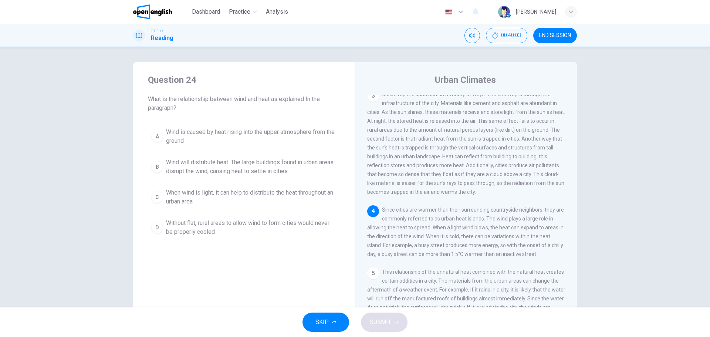
scroll to position [175, 0]
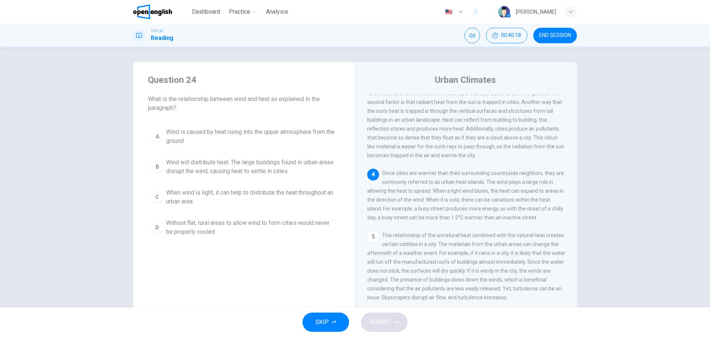
click at [246, 170] on span "Wind will distribute heat. The large buildings found in urban areas disrupt the…" at bounding box center [251, 167] width 171 height 18
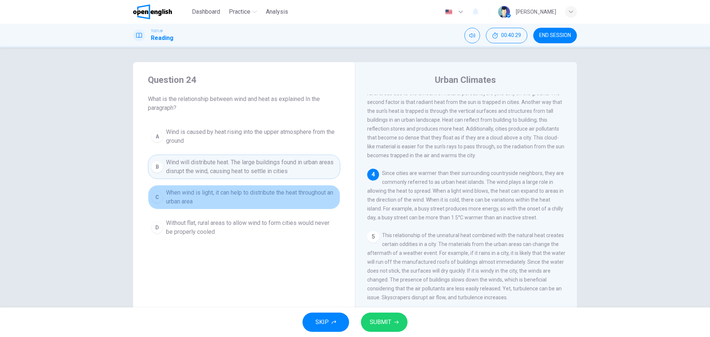
click at [228, 196] on span "When wind is light, it can help to distribute the heat throughout an urban area" at bounding box center [251, 197] width 171 height 18
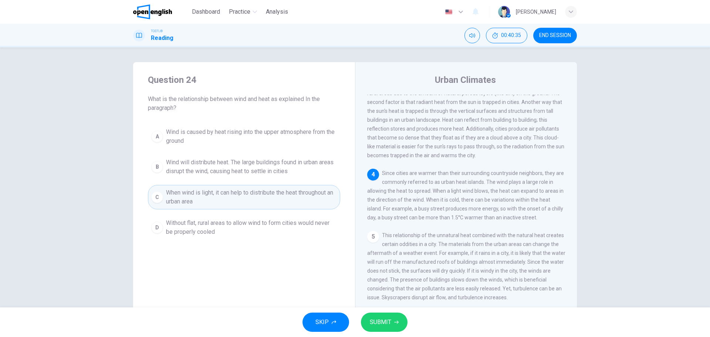
drag, startPoint x: 278, startPoint y: 175, endPoint x: 272, endPoint y: 186, distance: 12.9
click at [280, 175] on span "Wind will distribute heat. The large buildings found in urban areas disrupt the…" at bounding box center [251, 167] width 171 height 18
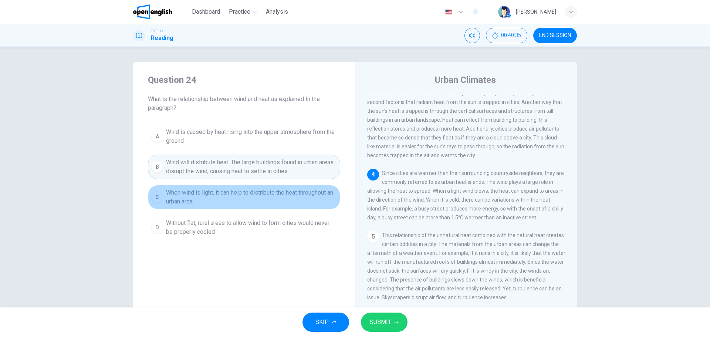
click at [269, 192] on span "When wind is light, it can help to distribute the heat throughout an urban area" at bounding box center [251, 197] width 171 height 18
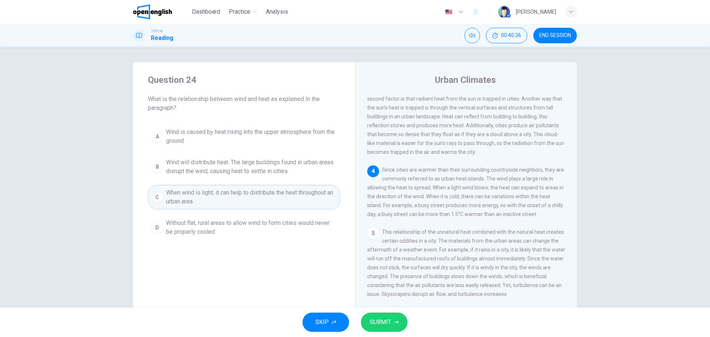
scroll to position [27, 0]
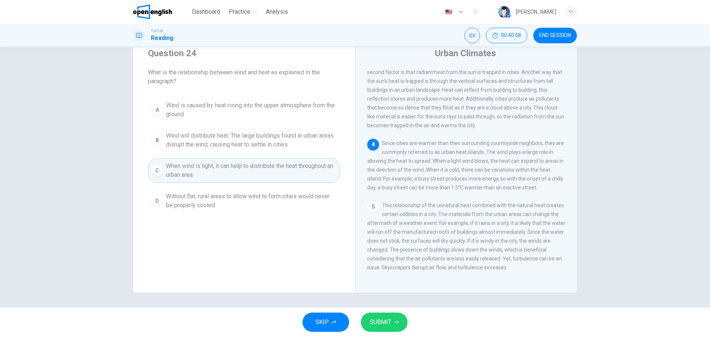
click at [231, 140] on span "Wind will distribute heat. The large buildings found in urban areas disrupt the…" at bounding box center [251, 140] width 171 height 18
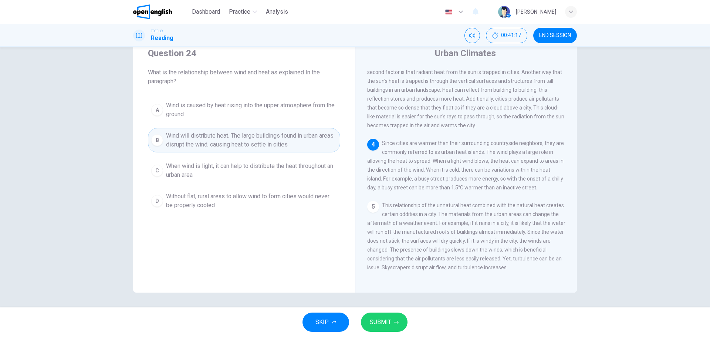
click at [225, 168] on span "When wind is light, it can help to distribute the heat throughout an urban area" at bounding box center [251, 171] width 171 height 18
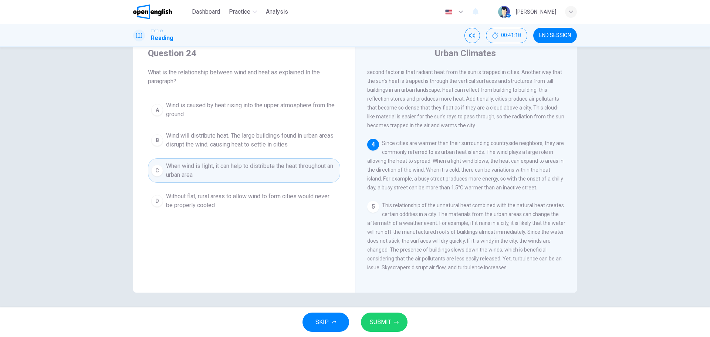
click at [387, 327] on span "SUBMIT" at bounding box center [380, 322] width 21 height 10
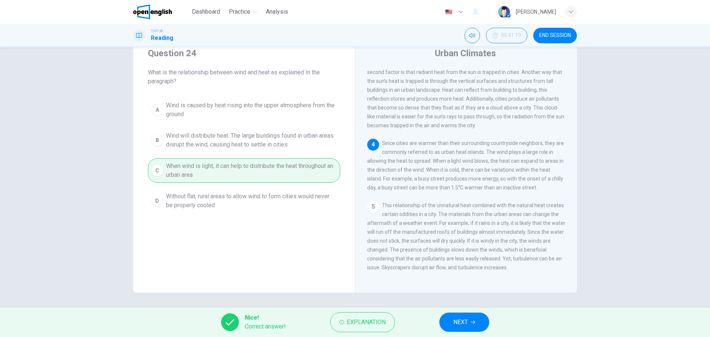
click at [469, 321] on button "NEXT" at bounding box center [464, 321] width 50 height 19
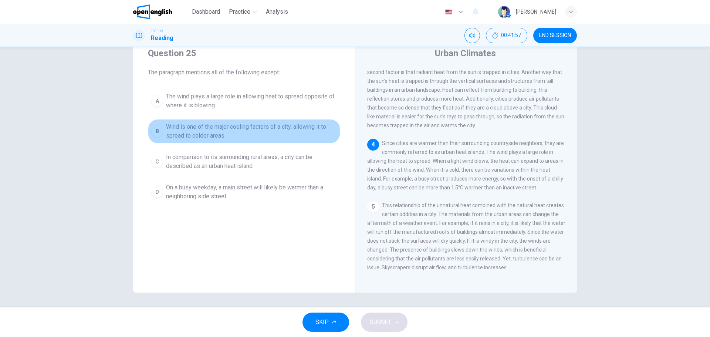
click at [211, 132] on span "Wind is one of the major cooling factors of a city, allowing it to spread to co…" at bounding box center [251, 131] width 171 height 18
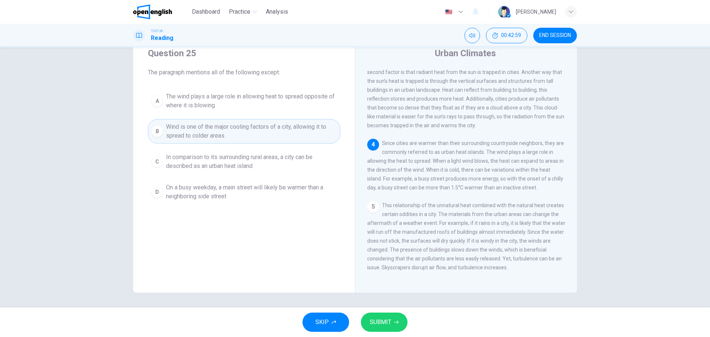
click at [203, 132] on span "Wind is one of the major cooling factors of a city, allowing it to spread to co…" at bounding box center [251, 131] width 171 height 18
click at [383, 319] on span "SUBMIT" at bounding box center [380, 322] width 21 height 10
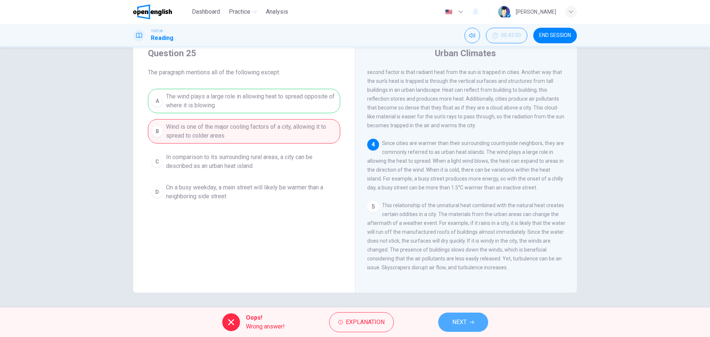
click at [468, 327] on button "NEXT" at bounding box center [463, 321] width 50 height 19
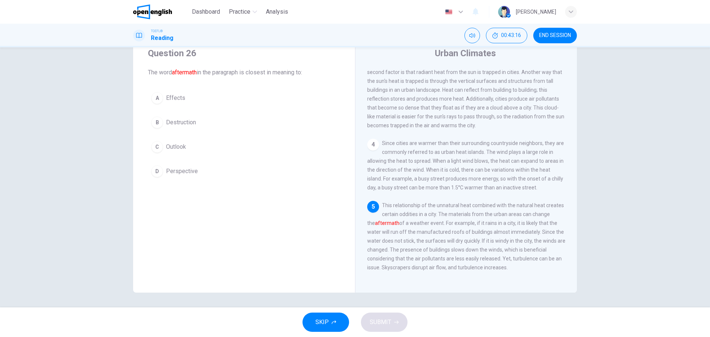
click at [180, 96] on span "Effects" at bounding box center [175, 98] width 19 height 9
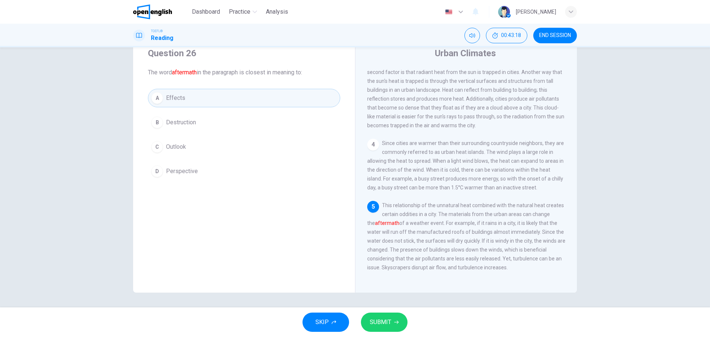
click at [372, 321] on span "SUBMIT" at bounding box center [380, 322] width 21 height 10
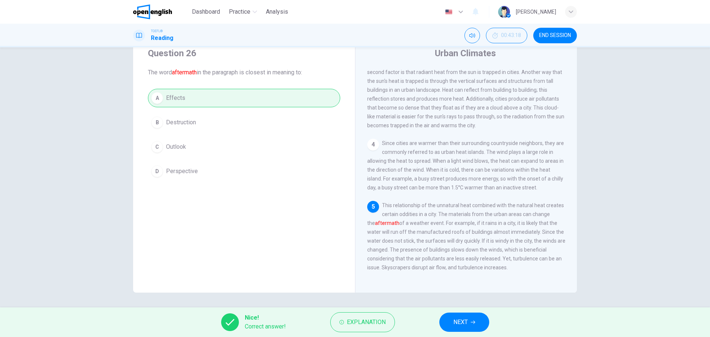
click at [463, 319] on span "NEXT" at bounding box center [460, 322] width 14 height 10
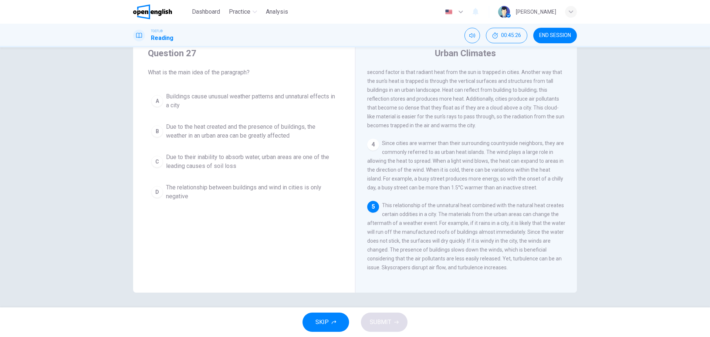
drag, startPoint x: 204, startPoint y: 102, endPoint x: 220, endPoint y: 118, distance: 22.5
click at [204, 102] on span "Buildings cause unusual weather patterns and unnatural effects in a city" at bounding box center [251, 101] width 171 height 18
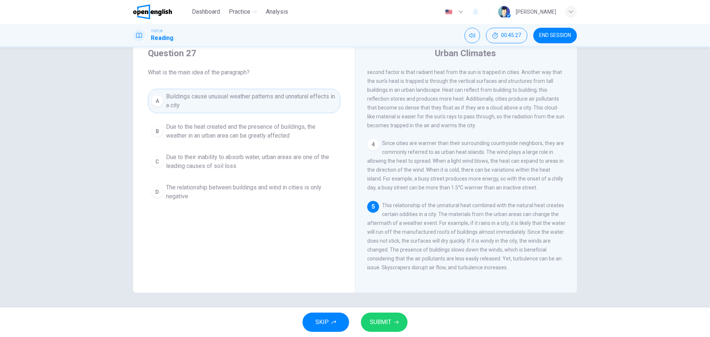
click at [378, 318] on span "SUBMIT" at bounding box center [380, 322] width 21 height 10
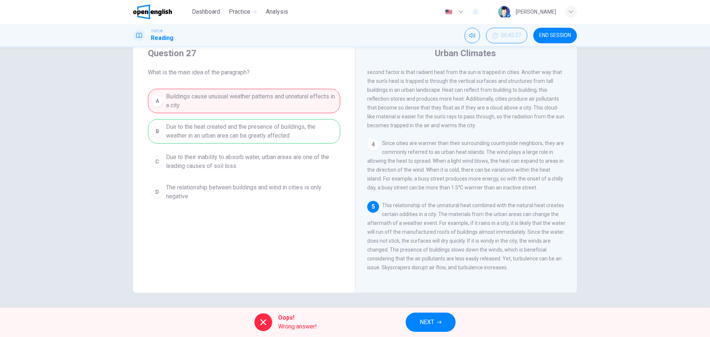
click at [428, 318] on span "NEXT" at bounding box center [427, 322] width 14 height 10
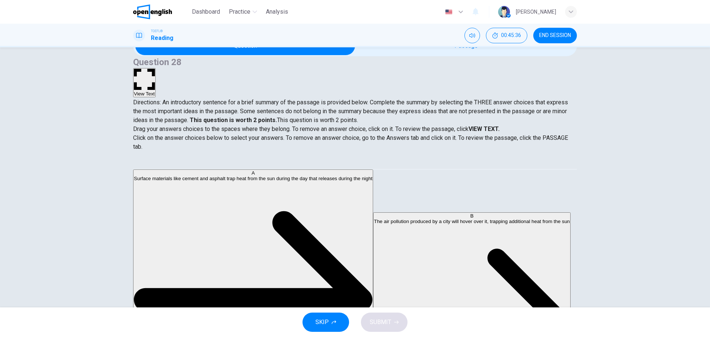
scroll to position [0, 0]
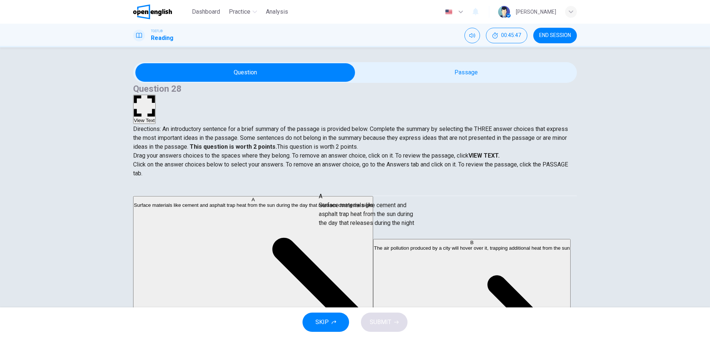
drag, startPoint x: 203, startPoint y: 211, endPoint x: 363, endPoint y: 211, distance: 159.7
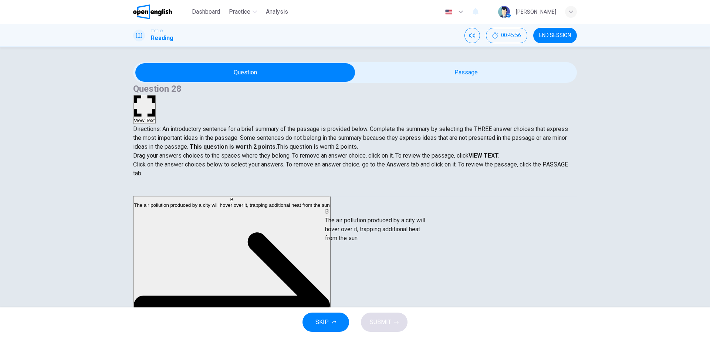
drag, startPoint x: 209, startPoint y: 206, endPoint x: 391, endPoint y: 226, distance: 183.0
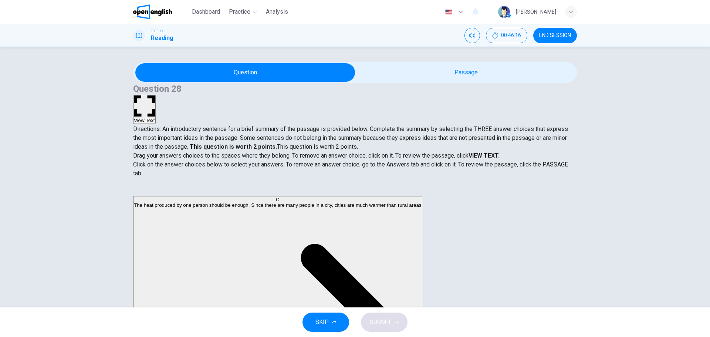
scroll to position [27, 0]
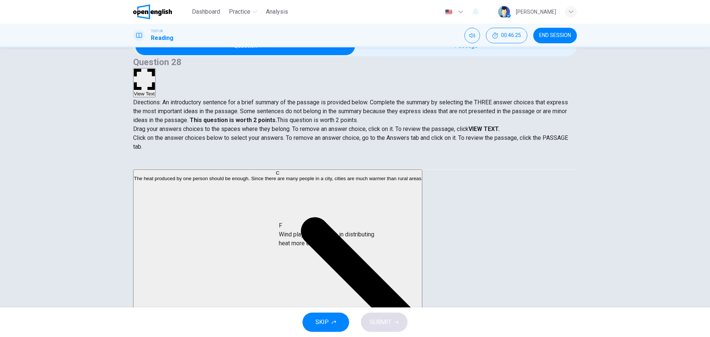
drag, startPoint x: 218, startPoint y: 258, endPoint x: 386, endPoint y: 236, distance: 169.4
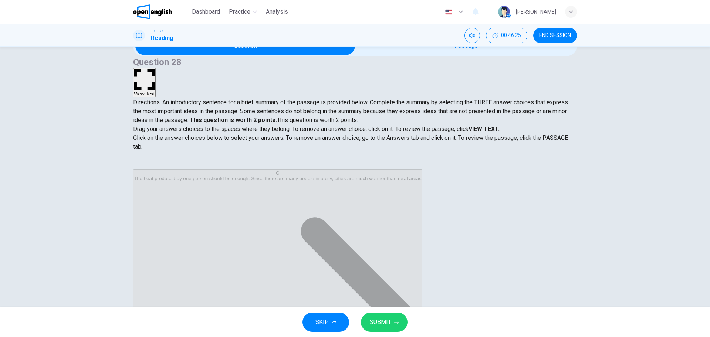
scroll to position [40, 0]
click at [386, 321] on span "SUBMIT" at bounding box center [380, 322] width 21 height 10
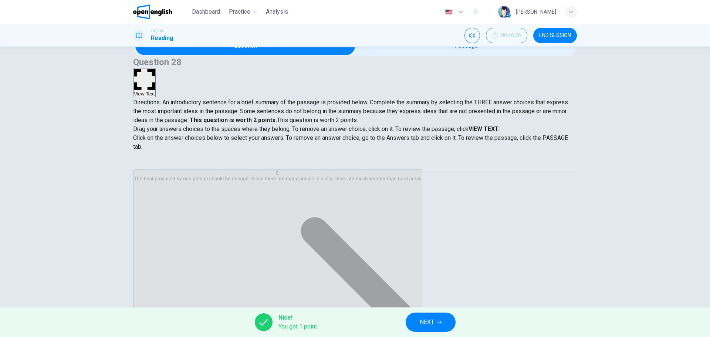
click at [433, 319] on span "NEXT" at bounding box center [427, 322] width 14 height 10
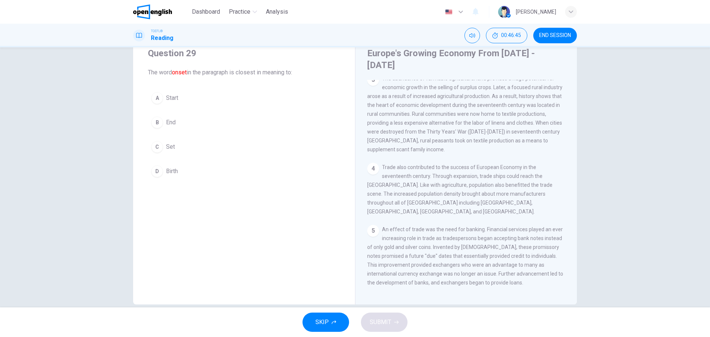
scroll to position [0, 0]
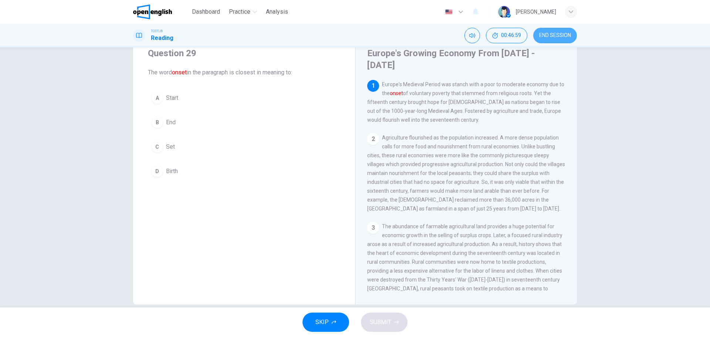
click at [554, 34] on span "END SESSION" at bounding box center [555, 36] width 32 height 6
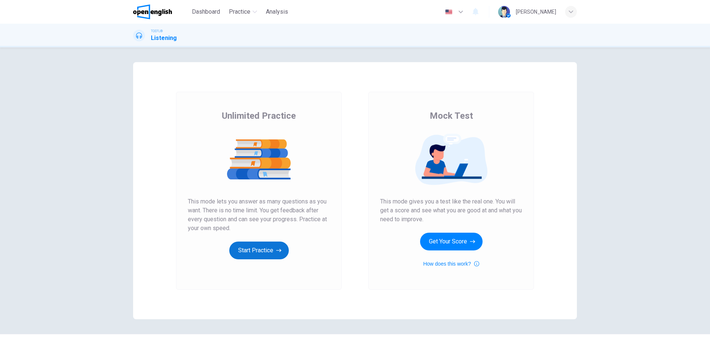
click at [262, 249] on button "Start Practice" at bounding box center [259, 250] width 60 height 18
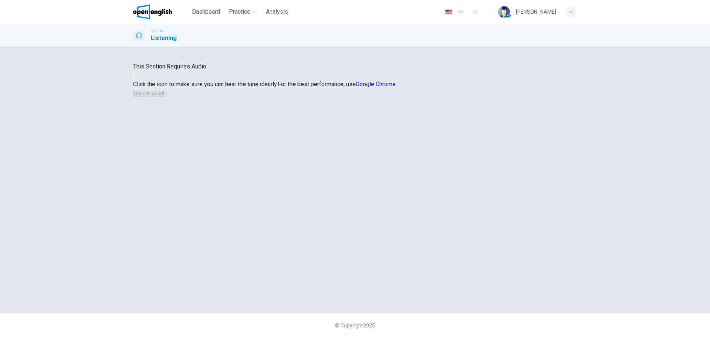
click at [134, 77] on icon "button" at bounding box center [134, 77] width 0 height 0
click at [166, 97] on button "Sounds good!" at bounding box center [149, 93] width 33 height 7
